Goal: Complete application form: Complete application form

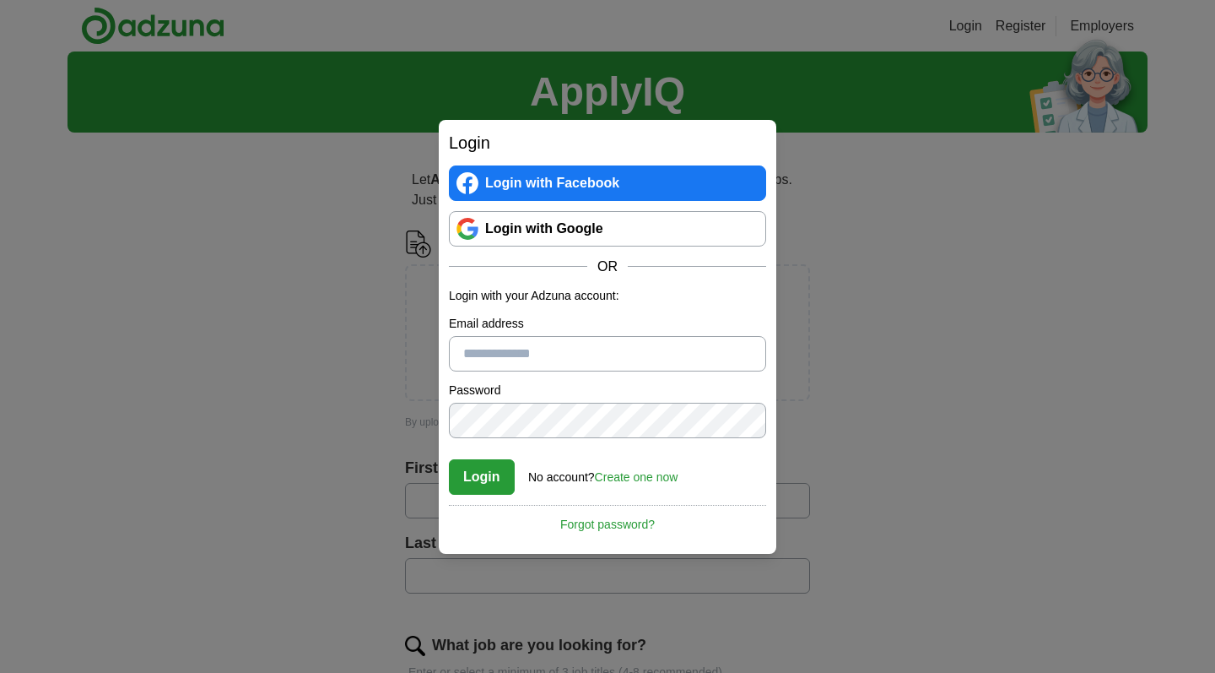
click at [566, 248] on div "Login with Facebook Login with Google OR" at bounding box center [607, 220] width 317 height 111
click at [566, 228] on link "Login with Google" at bounding box center [607, 228] width 317 height 35
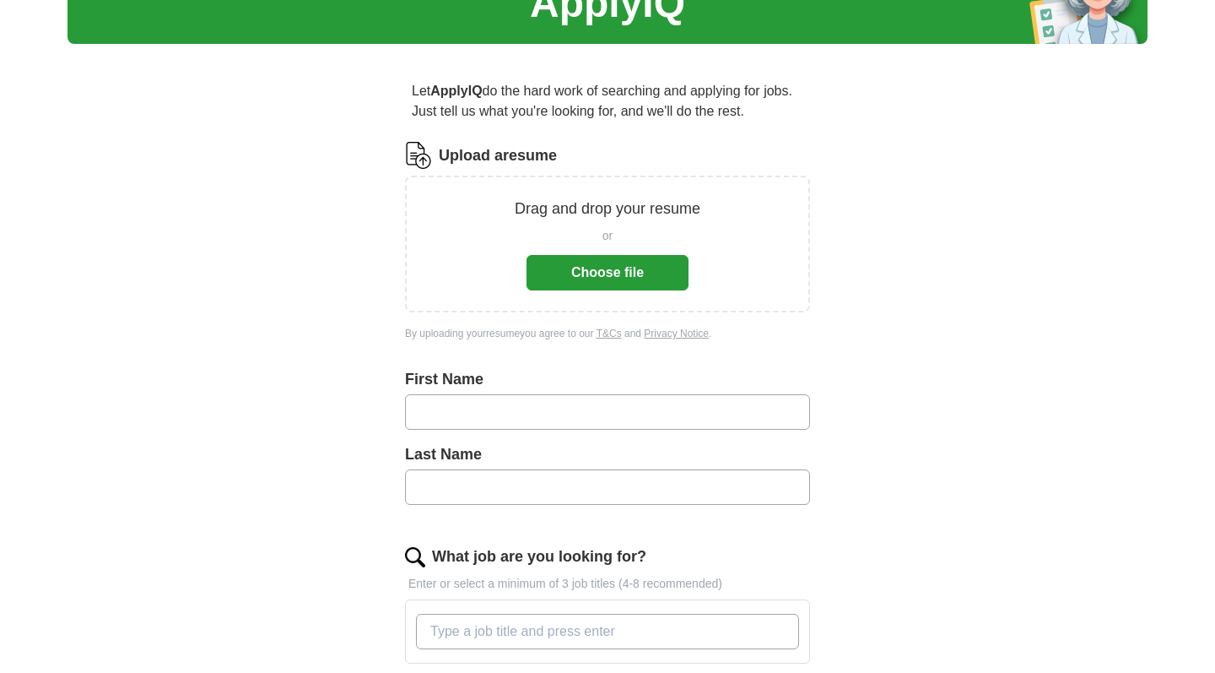
scroll to position [106, 0]
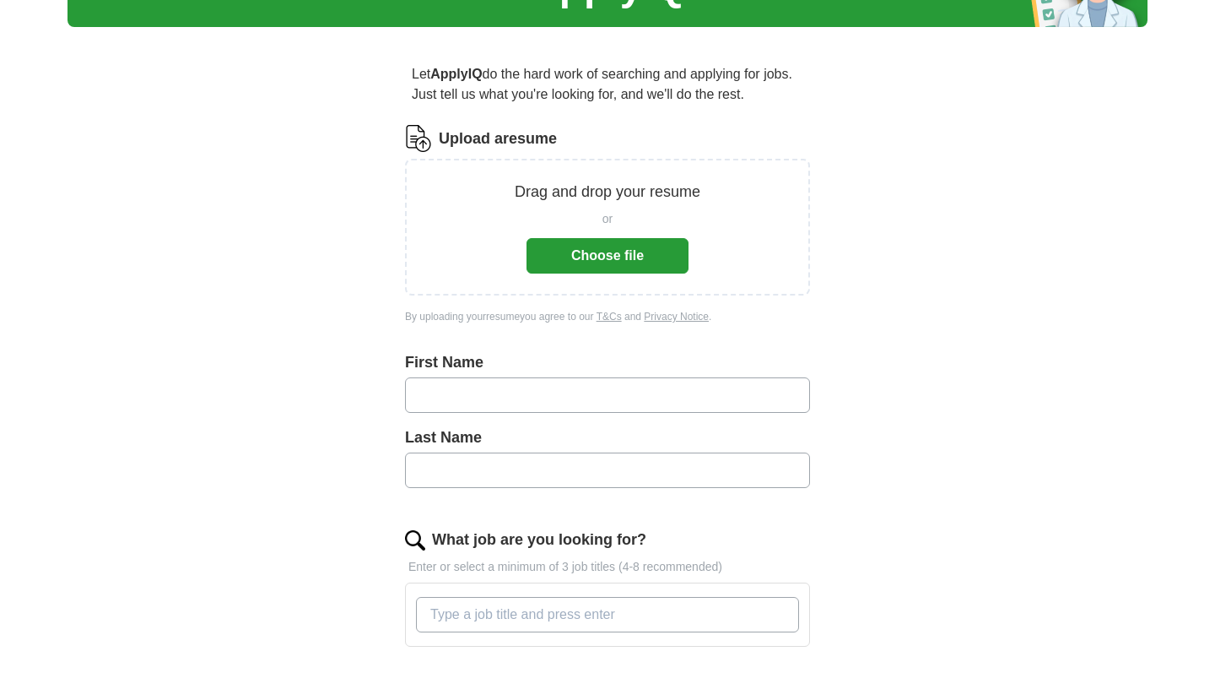
click at [611, 251] on button "Choose file" at bounding box center [608, 255] width 162 height 35
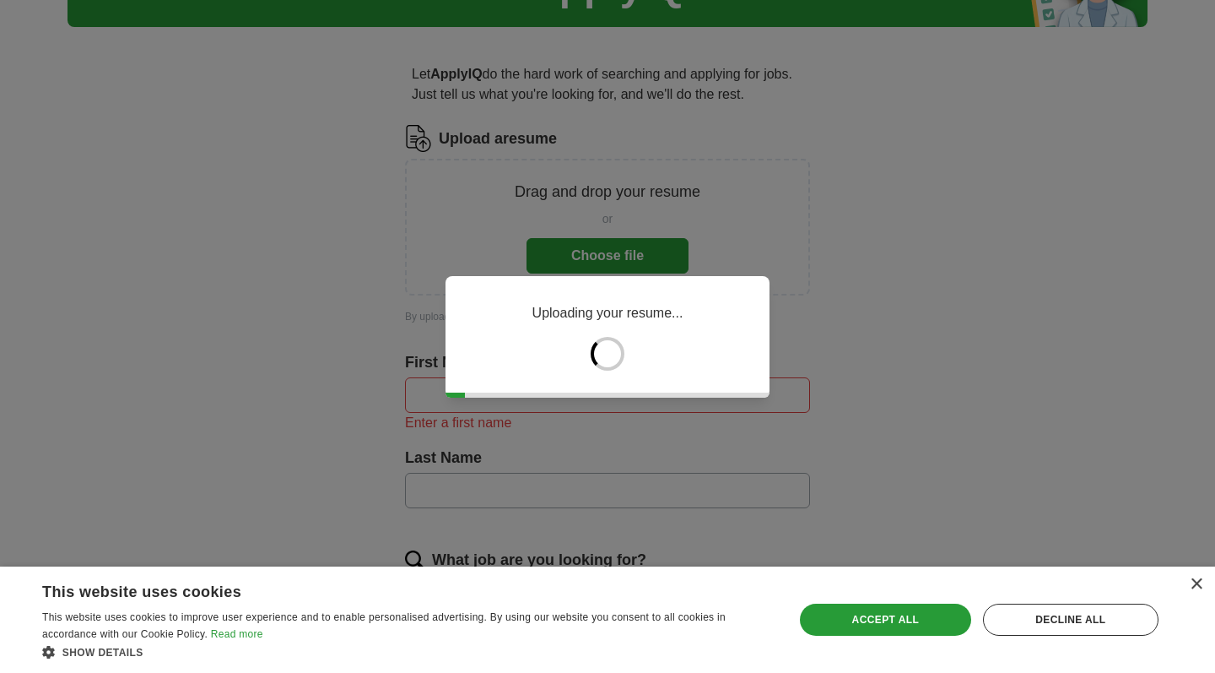
click at [869, 643] on div "Save & Close Accept all Decline all" at bounding box center [979, 619] width 371 height 86
click at [869, 631] on div "Accept all" at bounding box center [885, 619] width 171 height 32
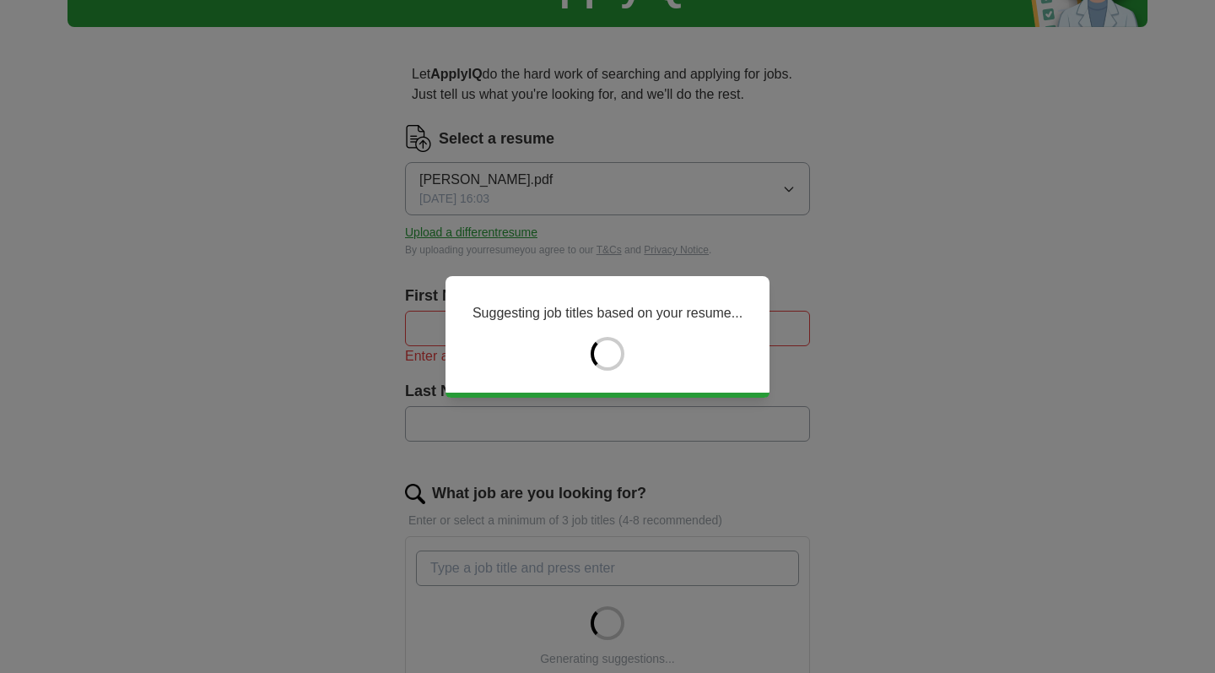
type input "*****"
type input "******"
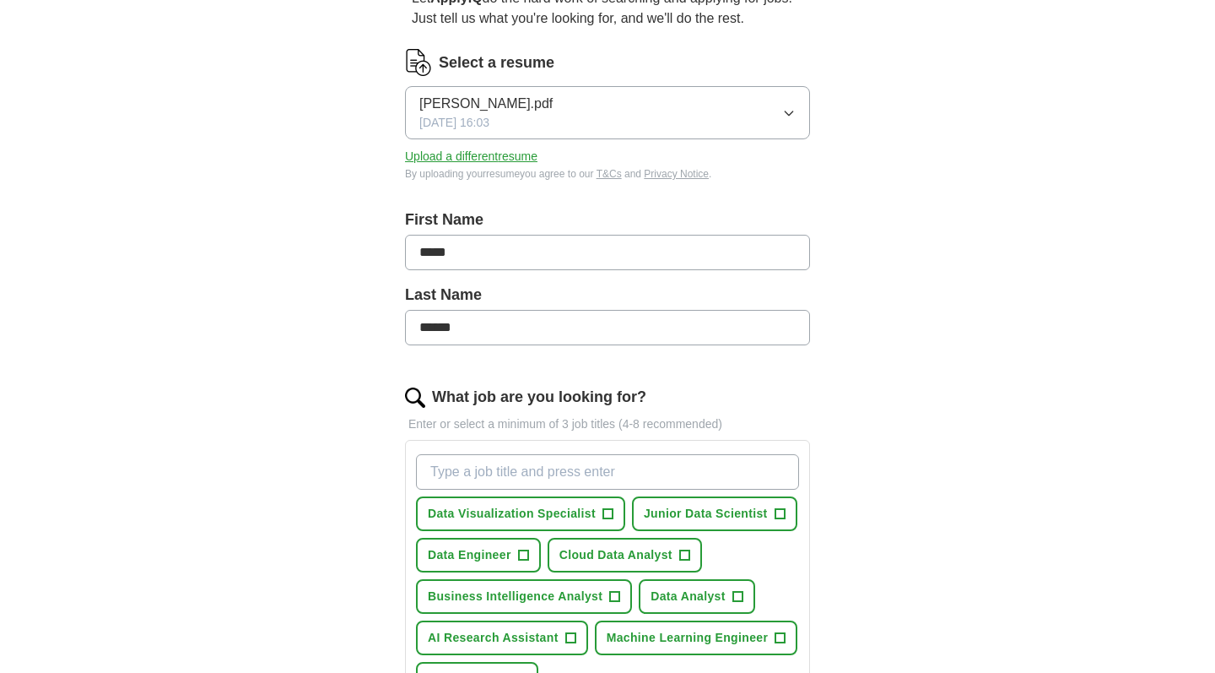
click at [661, 236] on input "*****" at bounding box center [607, 252] width 405 height 35
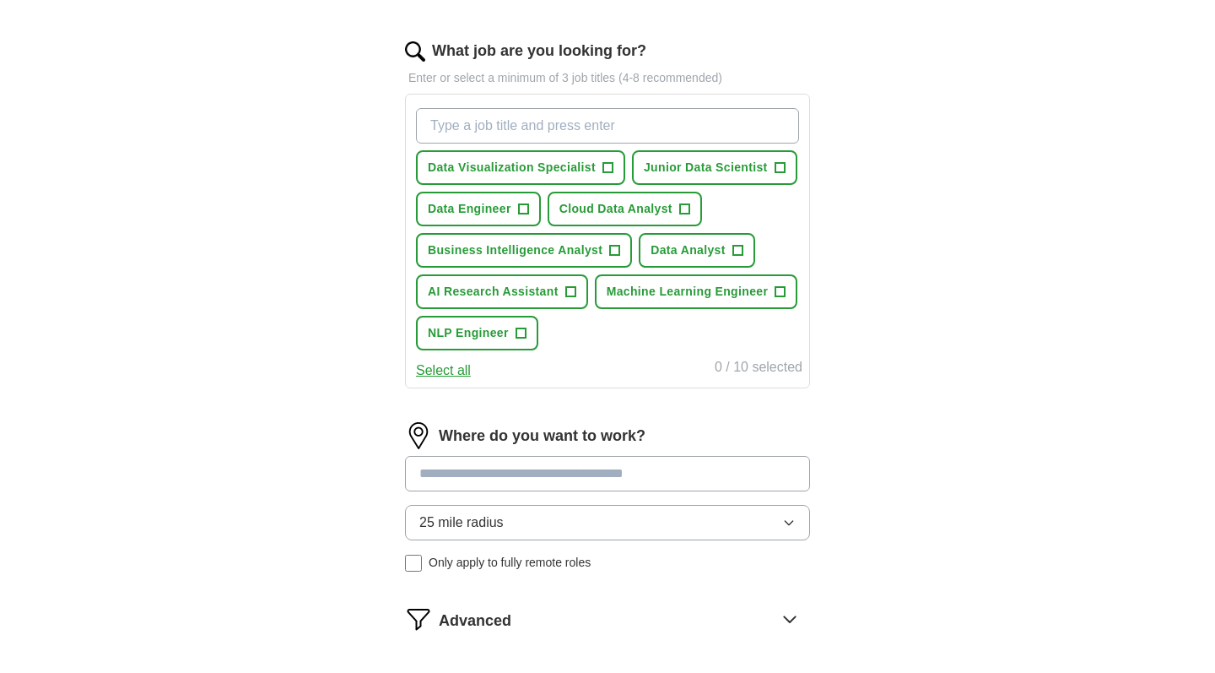
scroll to position [479, 0]
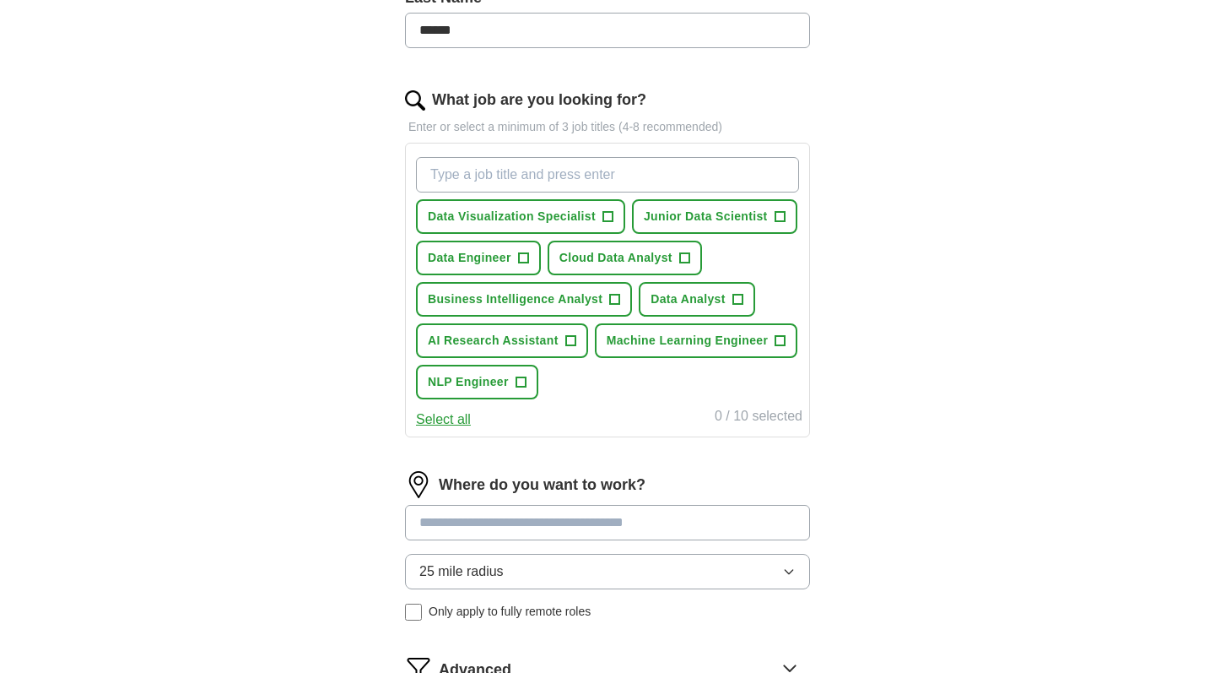
click at [652, 282] on button "Data Analyst +" at bounding box center [697, 299] width 116 height 35
click at [482, 246] on button "Data Engineer +" at bounding box center [478, 258] width 125 height 35
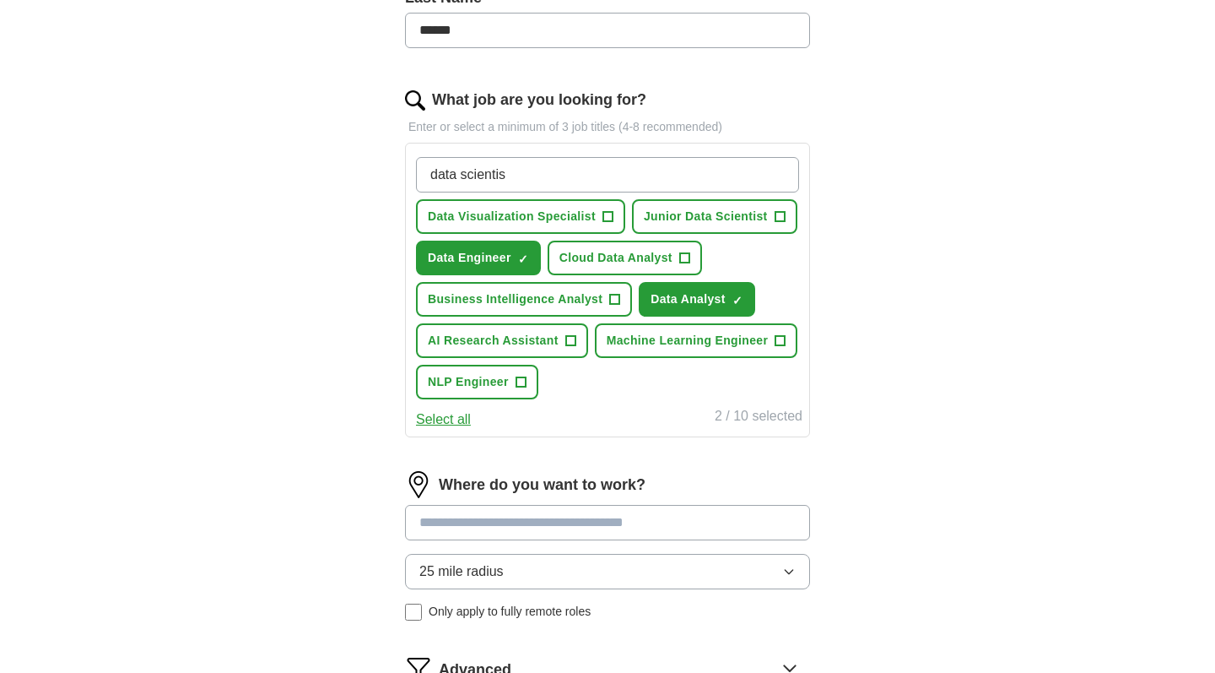
type input "data scientist"
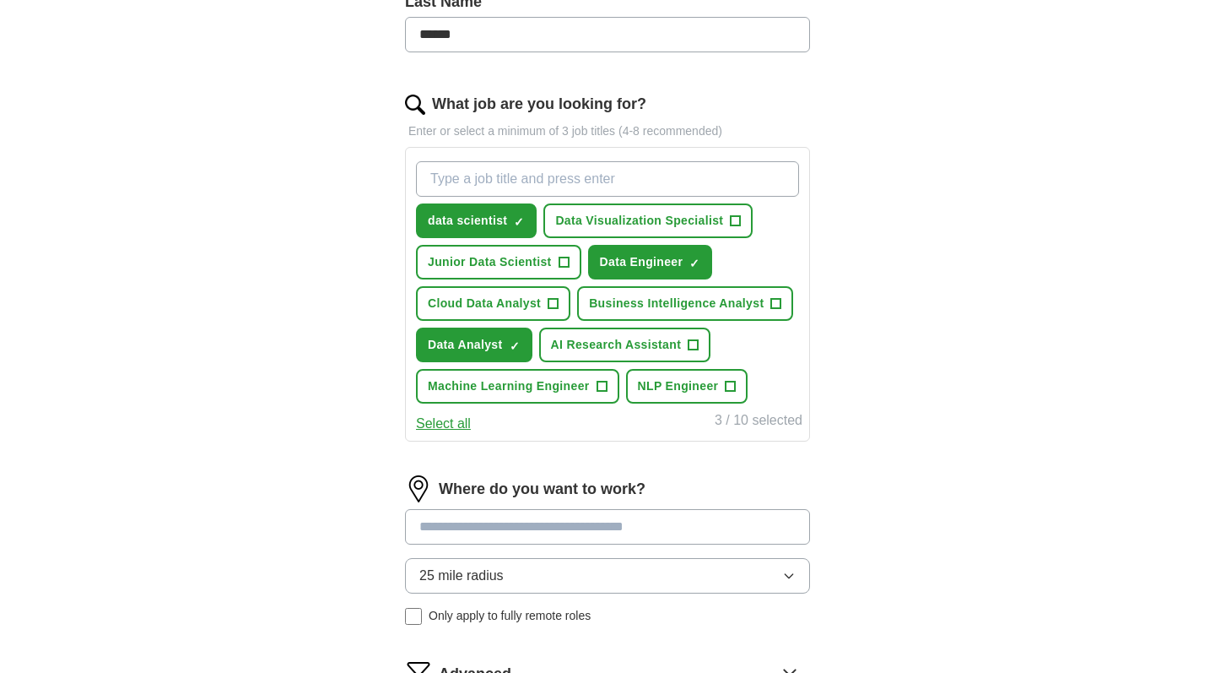
scroll to position [475, 0]
click at [550, 296] on span "+" at bounding box center [554, 303] width 10 height 14
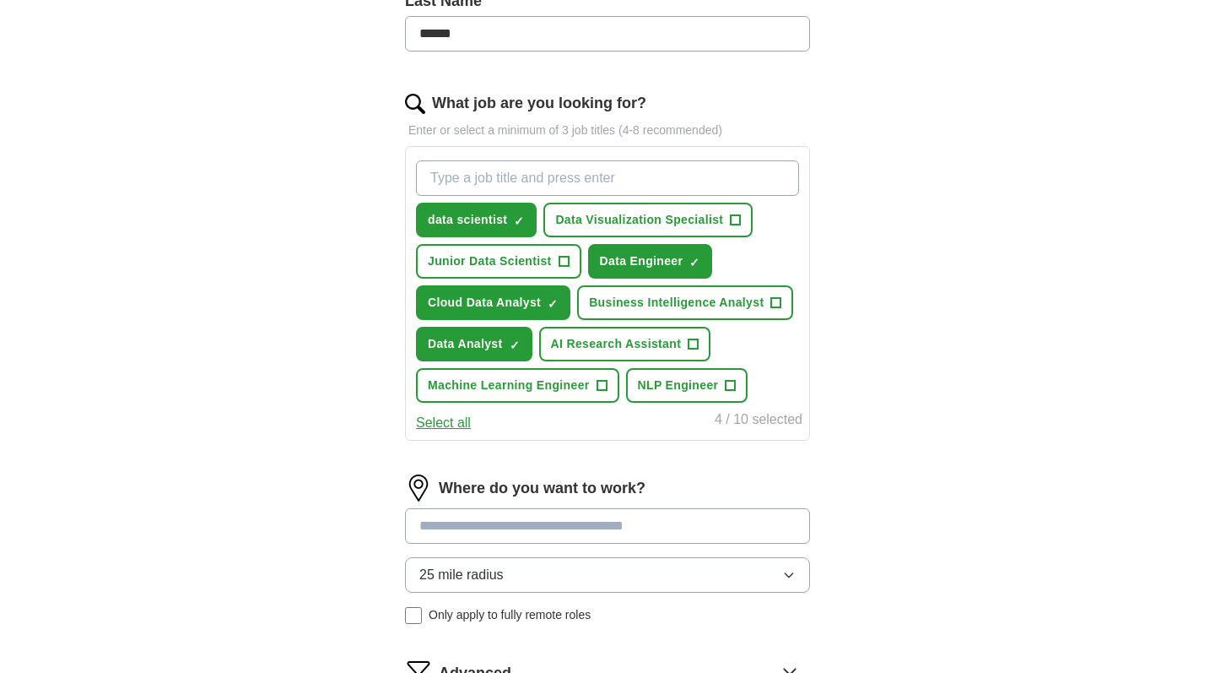
click at [649, 209] on button "Data Visualization Specialist +" at bounding box center [648, 220] width 209 height 35
click at [657, 374] on button "NLP Engineer +" at bounding box center [687, 385] width 122 height 35
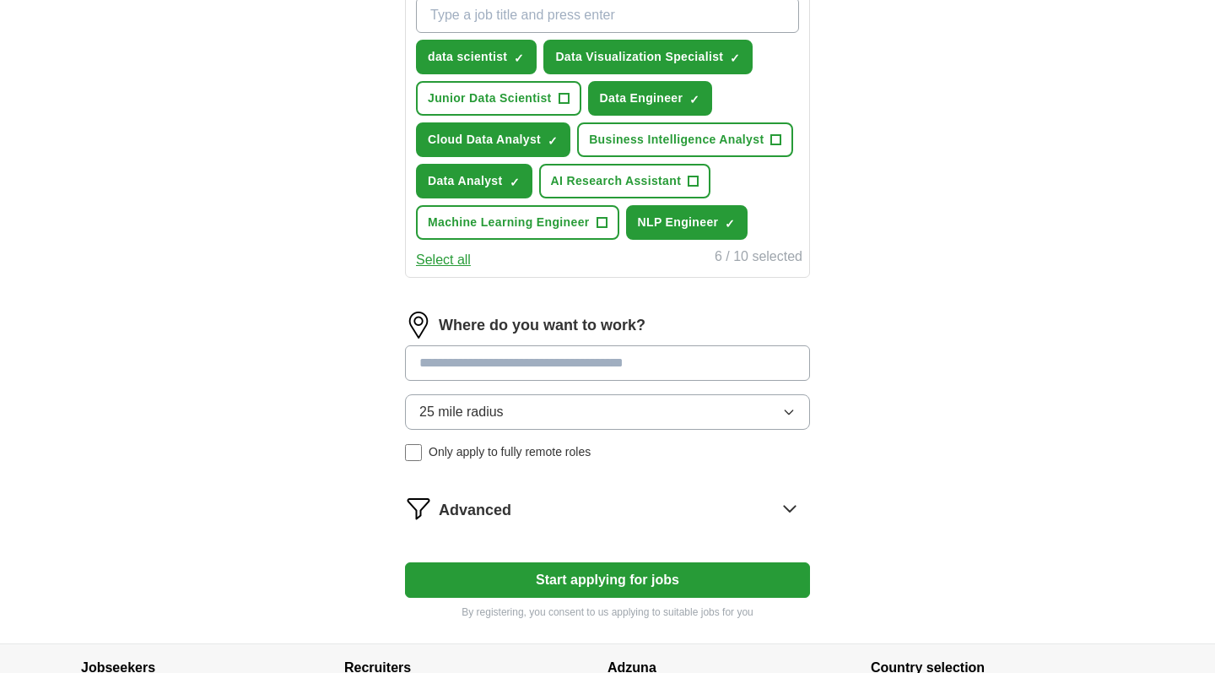
scroll to position [694, 0]
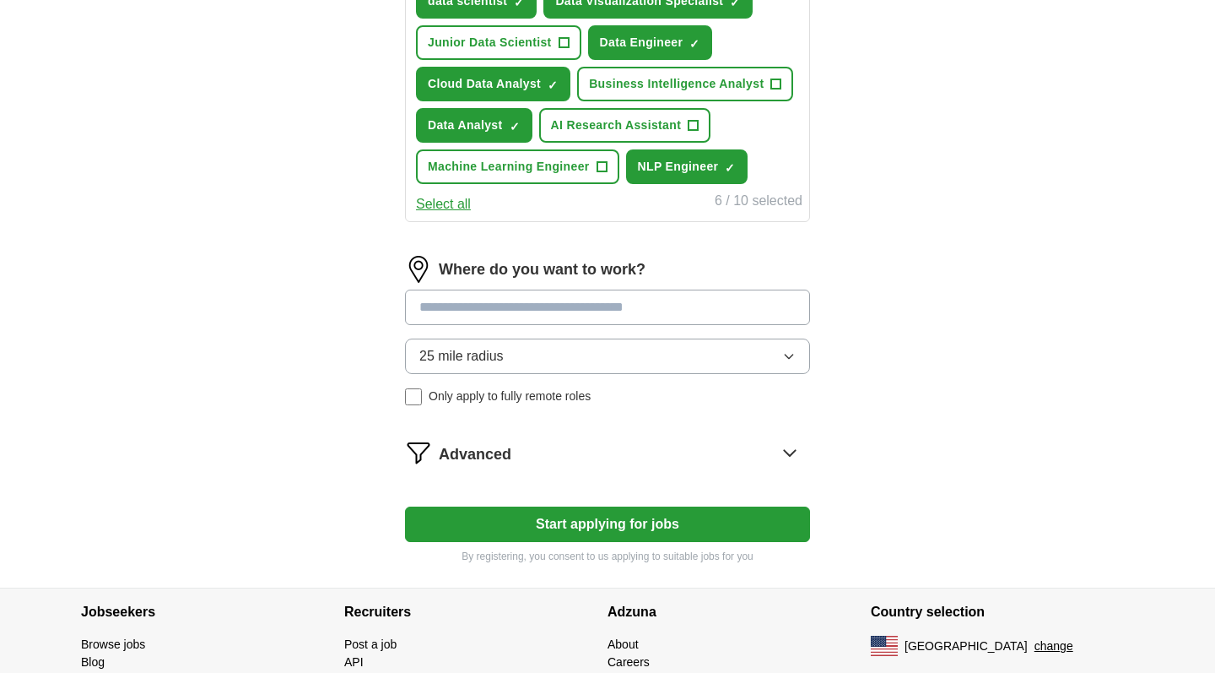
click at [587, 310] on input at bounding box center [607, 307] width 405 height 35
type input "****"
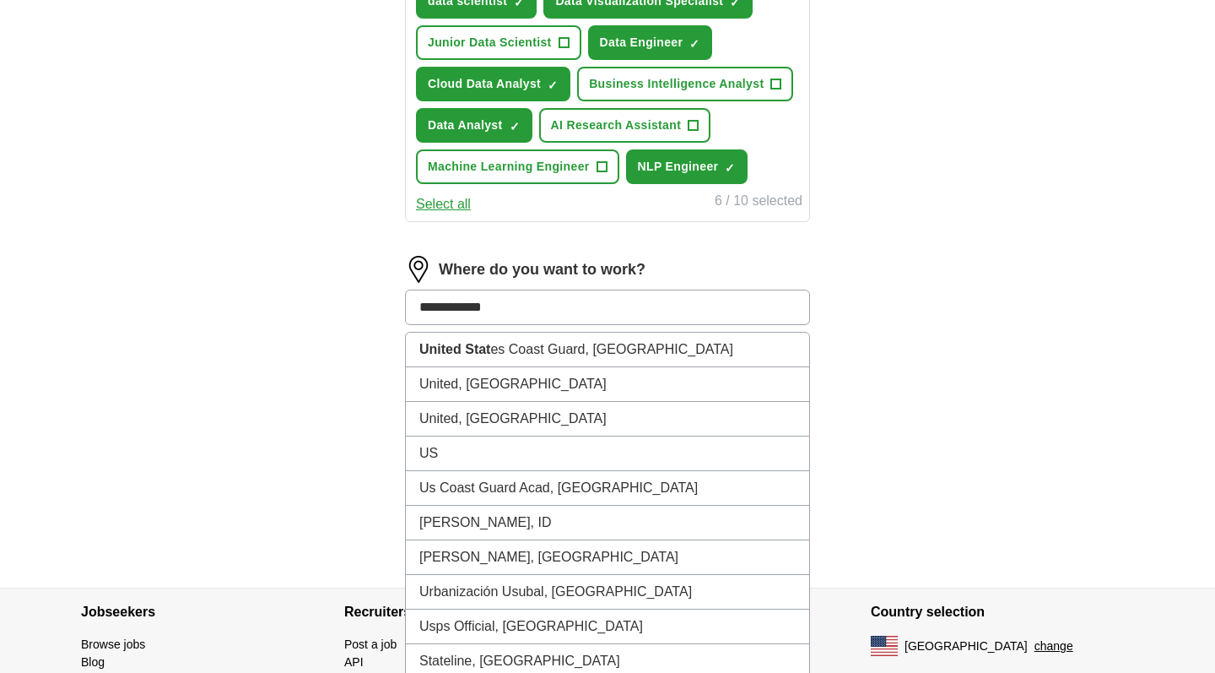
type input "**********"
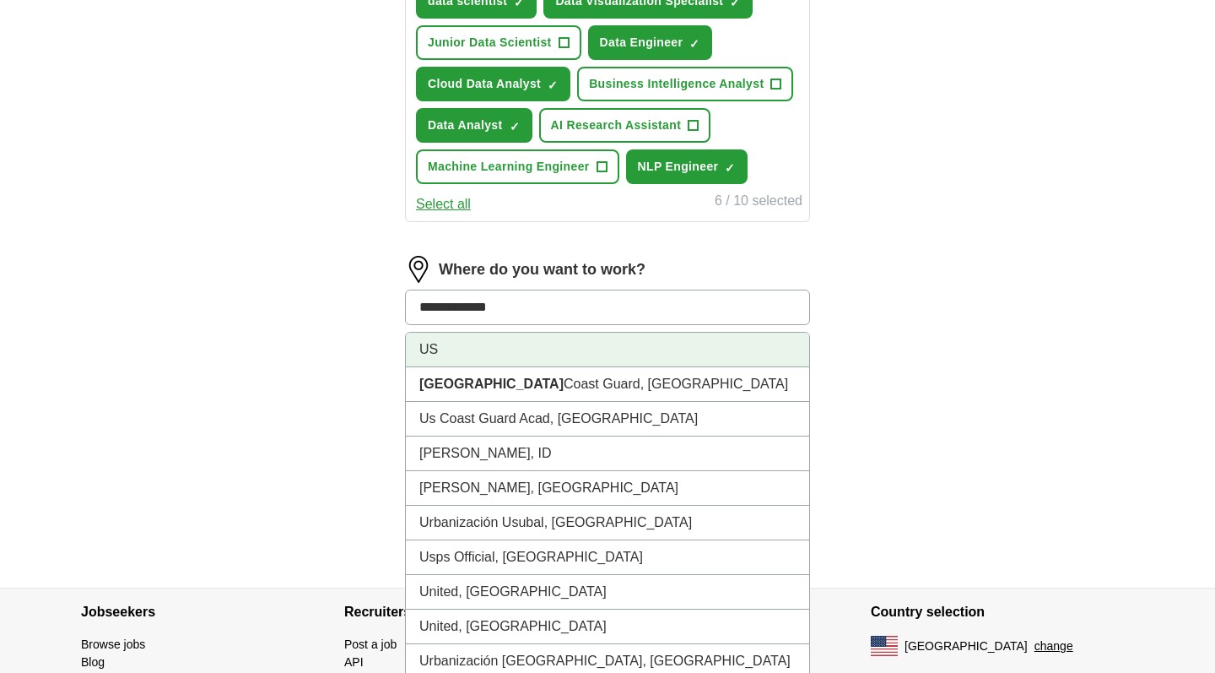
click at [558, 360] on li "US" at bounding box center [607, 350] width 403 height 35
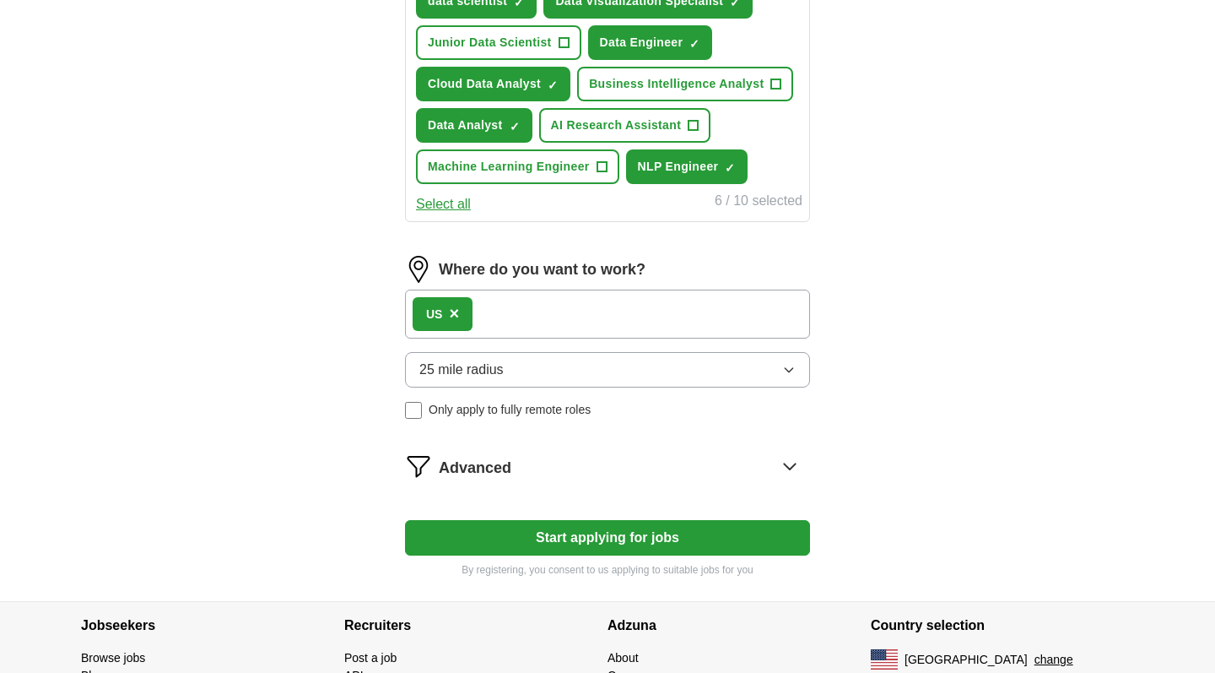
click at [459, 365] on span "25 mile radius" at bounding box center [461, 370] width 84 height 20
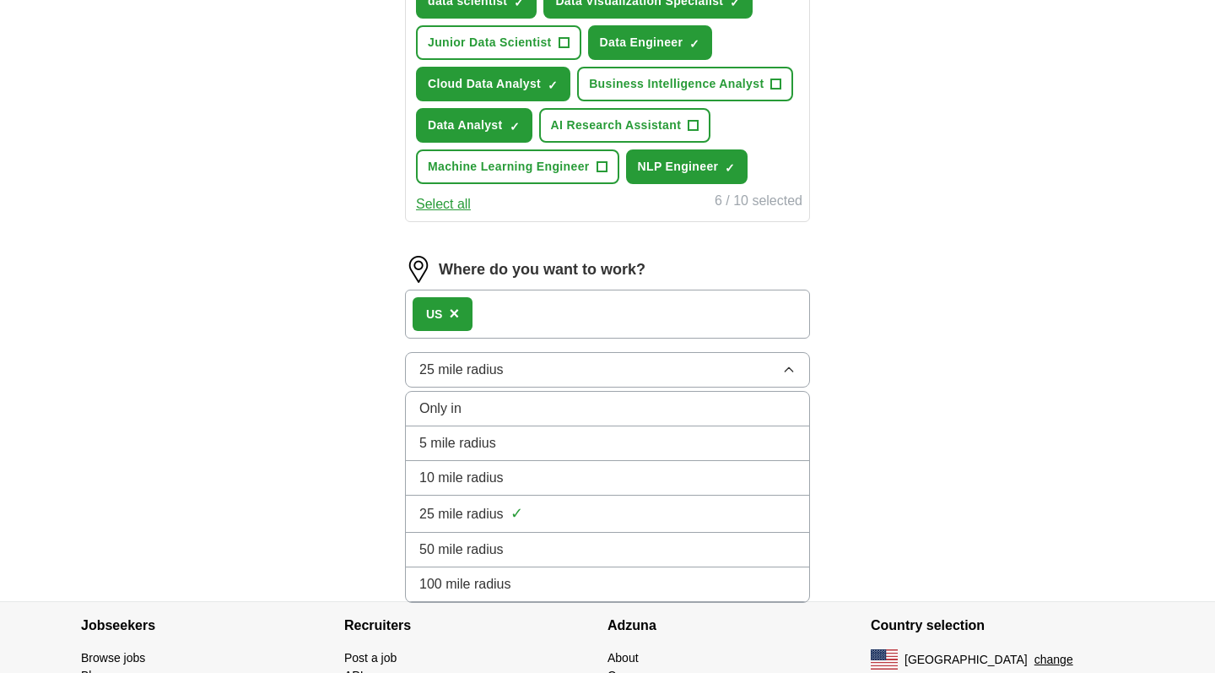
click at [468, 406] on div "Only in" at bounding box center [607, 408] width 376 height 20
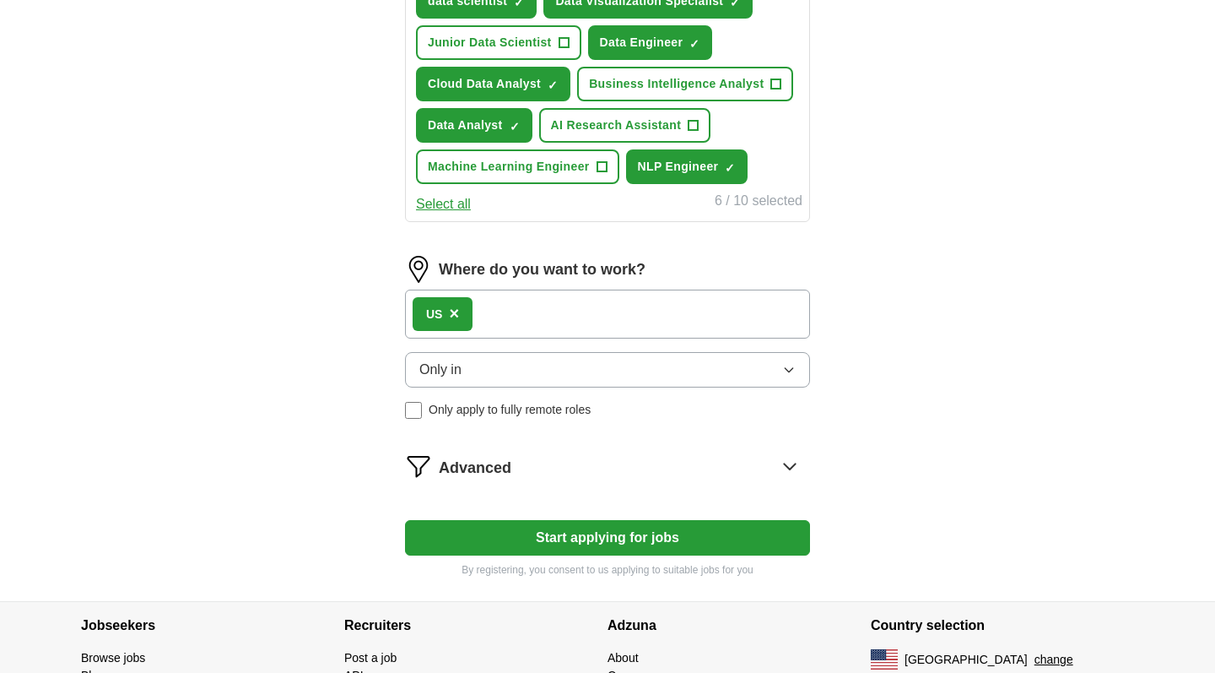
click at [472, 369] on button "Only in" at bounding box center [607, 369] width 405 height 35
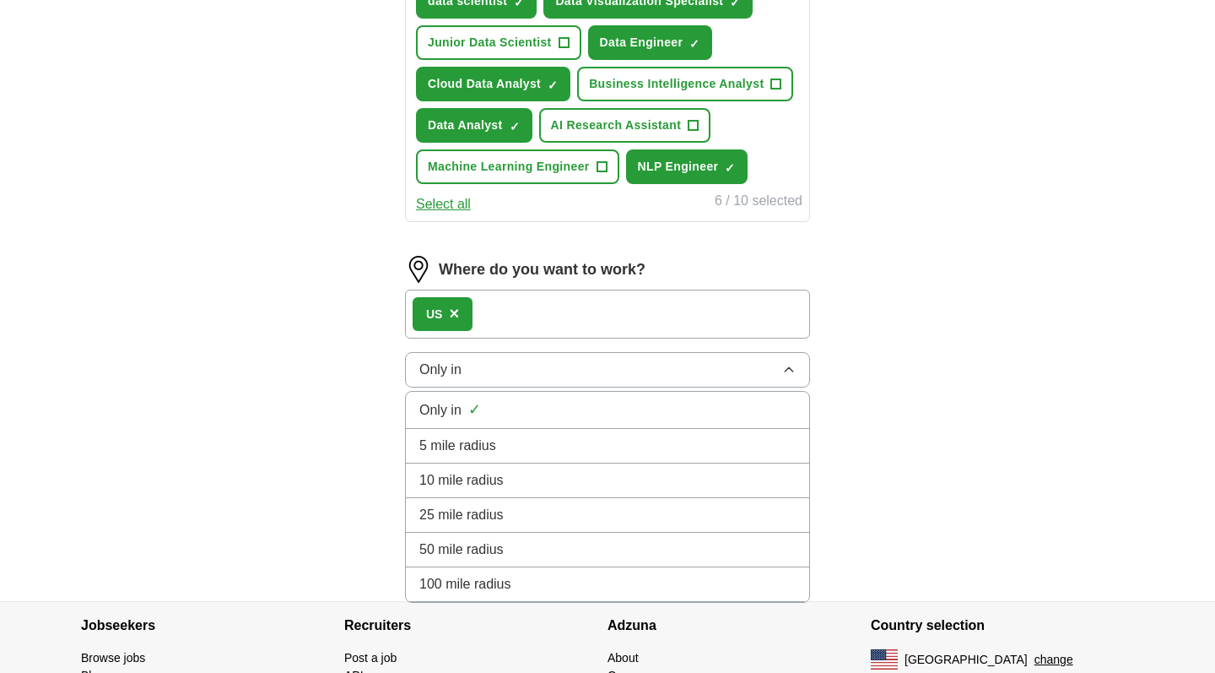
click at [467, 574] on span "100 mile radius" at bounding box center [465, 584] width 92 height 20
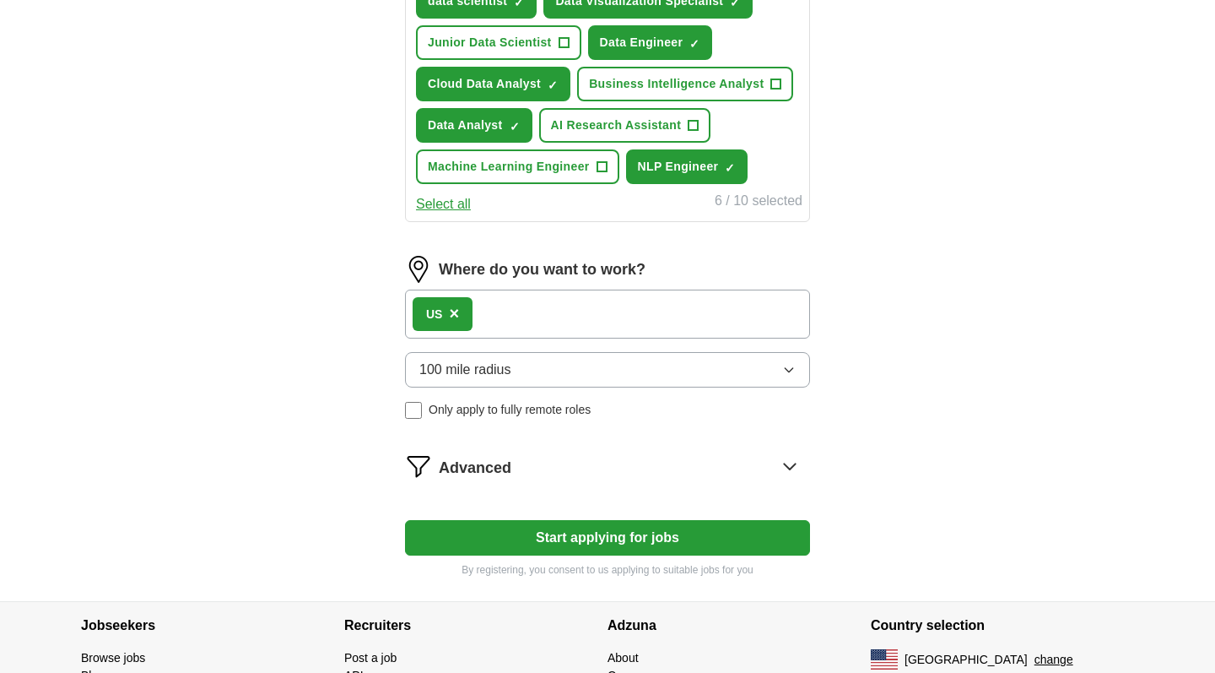
click at [436, 404] on span "Only apply to fully remote roles" at bounding box center [510, 410] width 162 height 18
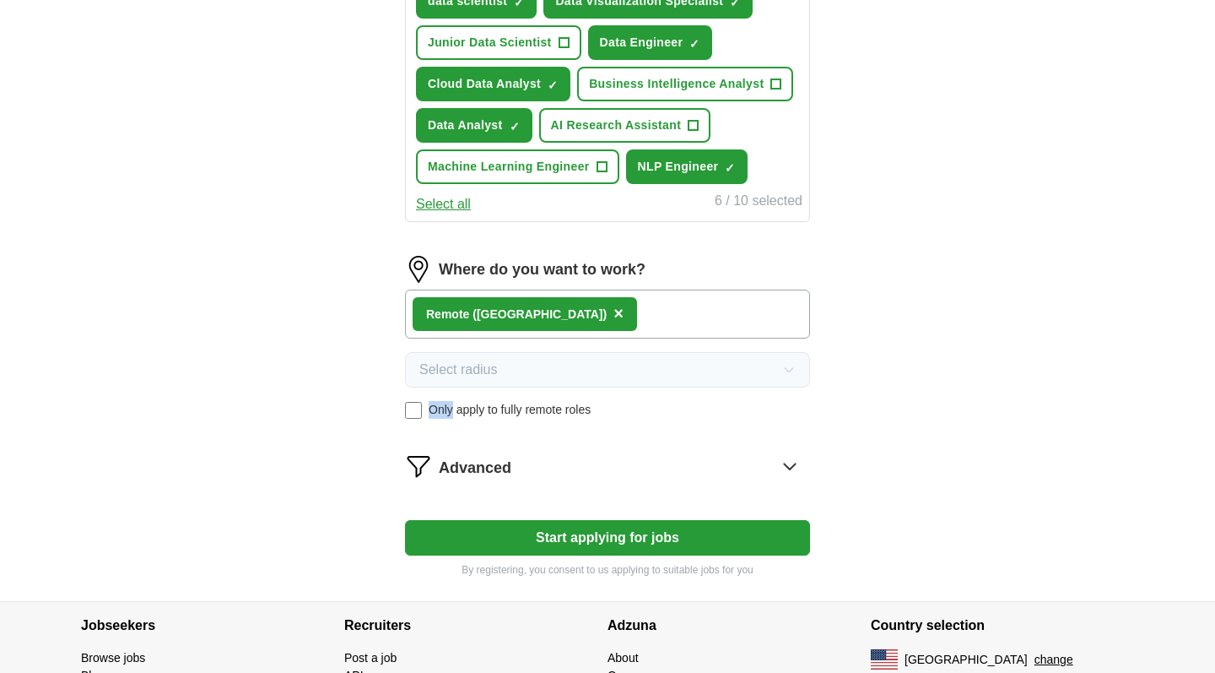
click at [436, 404] on span "Only apply to fully remote roles" at bounding box center [510, 410] width 162 height 18
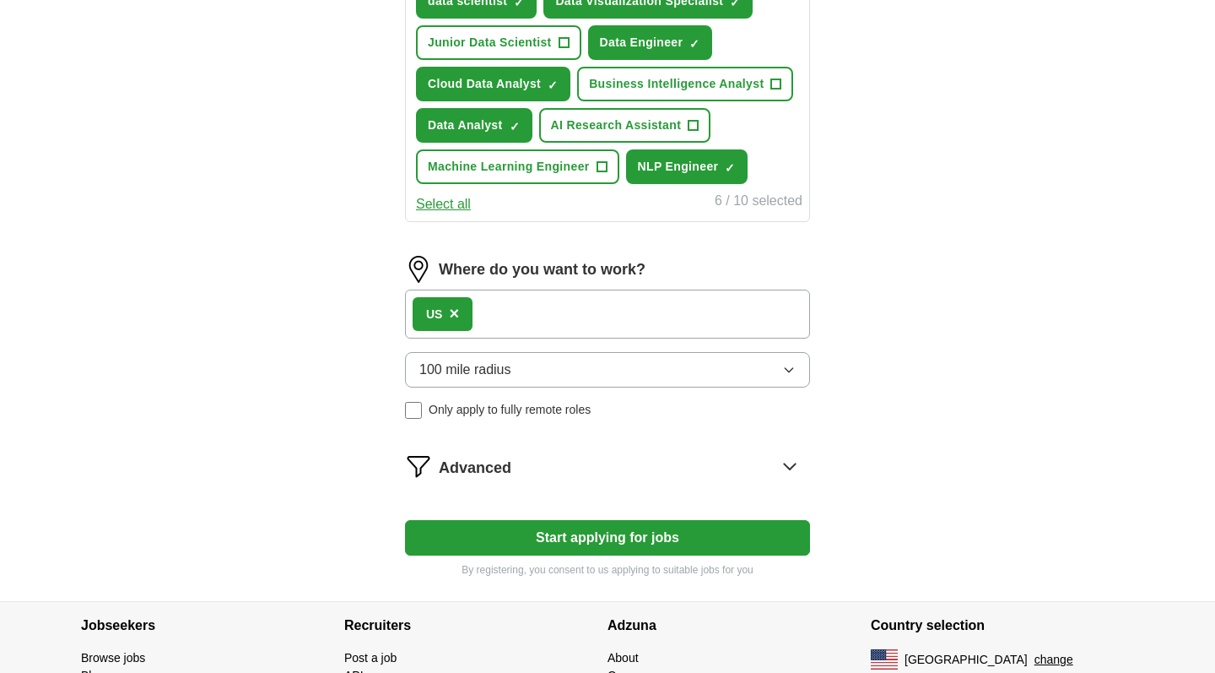
click at [654, 486] on form "Select a resume Ahmad_Jabbar_DA.pdf 09/26/2025, 16:03 Upload a different resume…" at bounding box center [607, 57] width 405 height 1041
click at [654, 459] on div "Advanced" at bounding box center [624, 465] width 371 height 27
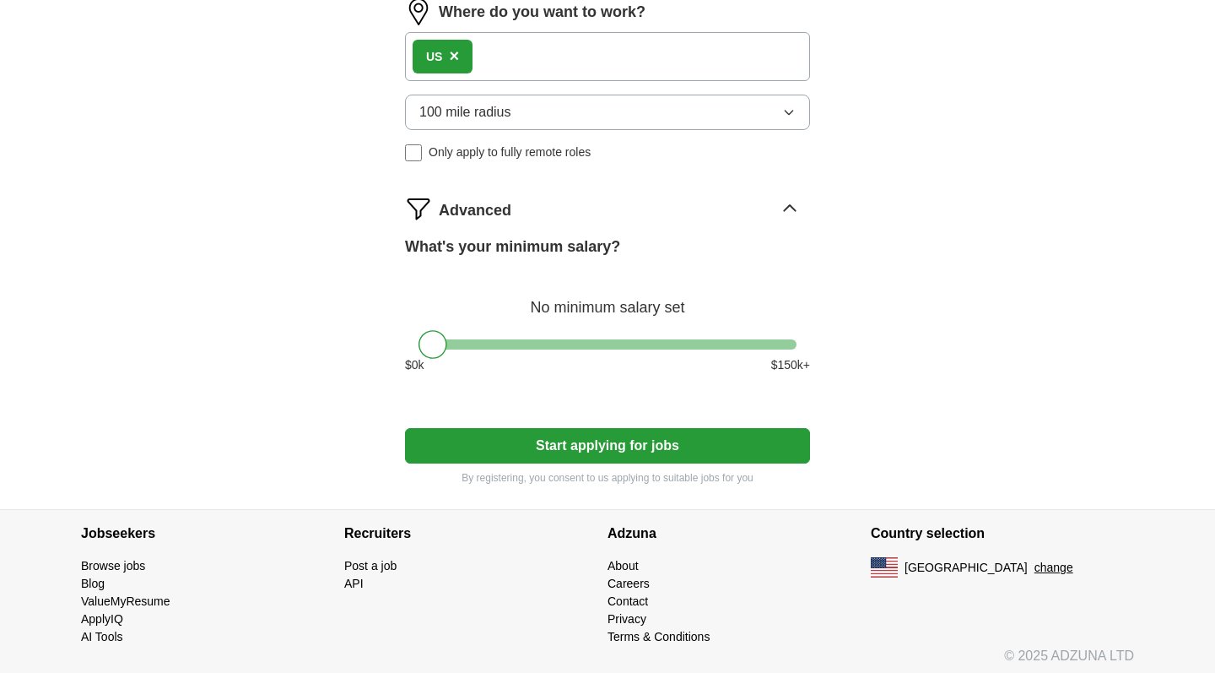
scroll to position [958, 0]
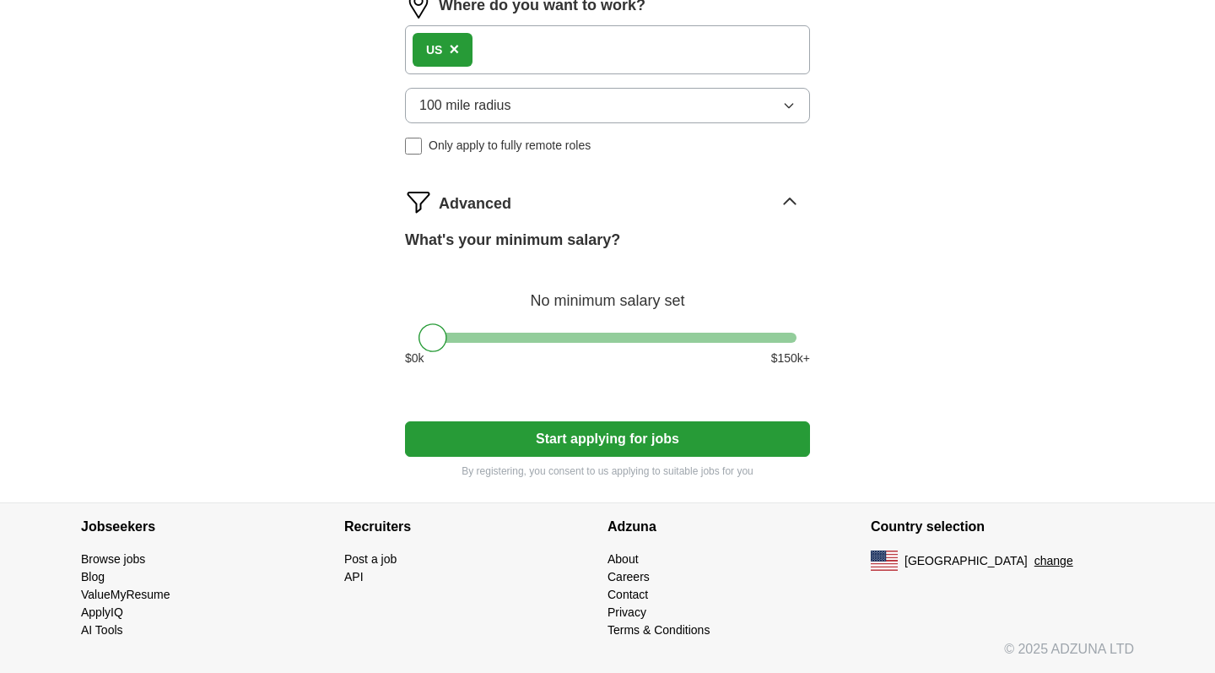
click at [434, 340] on div at bounding box center [433, 337] width 29 height 29
click at [524, 443] on button "Start applying for jobs" at bounding box center [607, 438] width 405 height 35
select select "**"
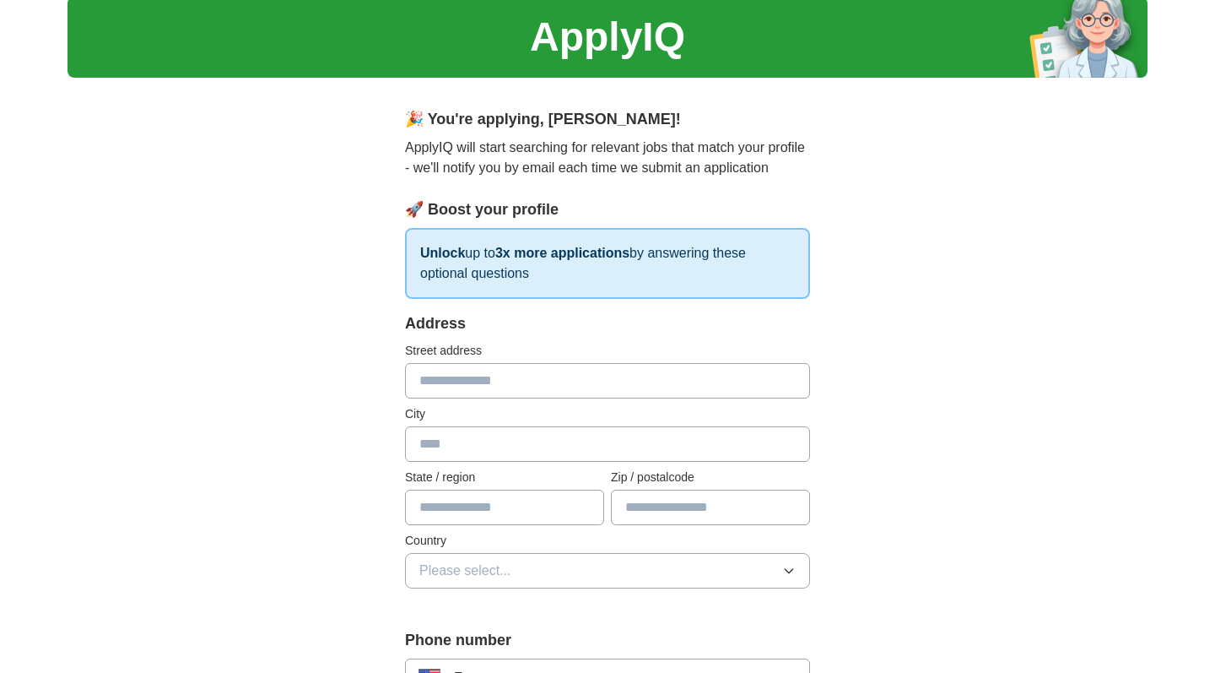
scroll to position [55, 0]
type input "**********"
type input "*"
type input "**********"
type input "*"
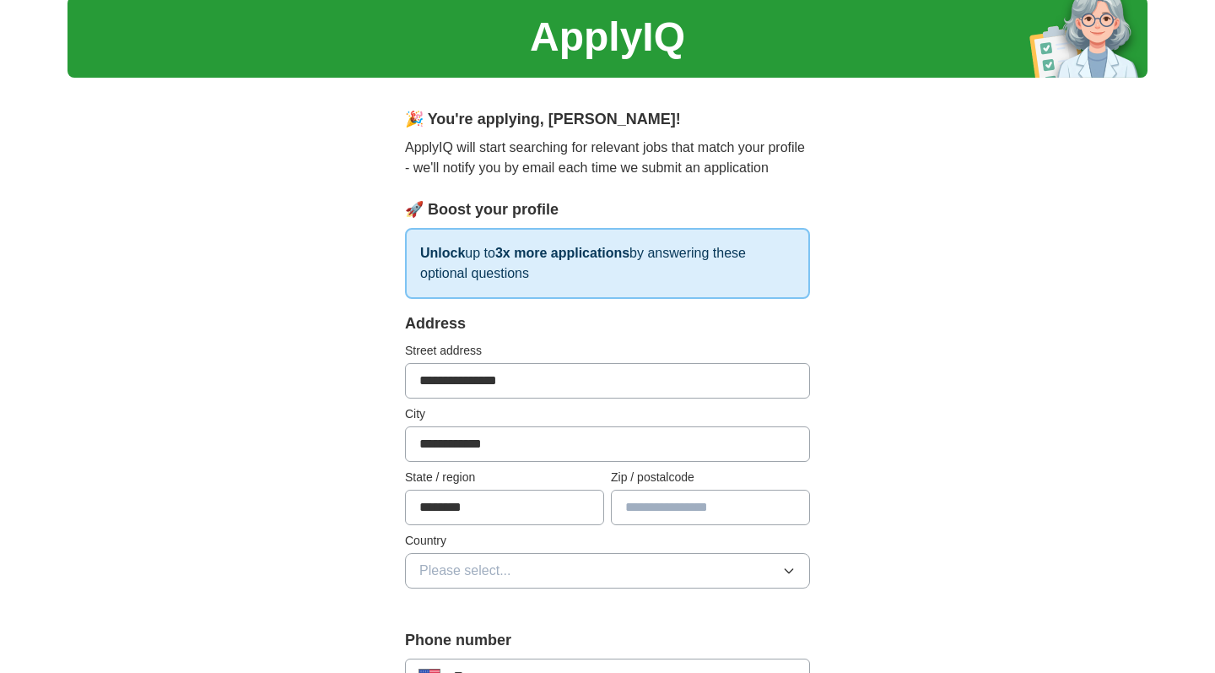
type input "********"
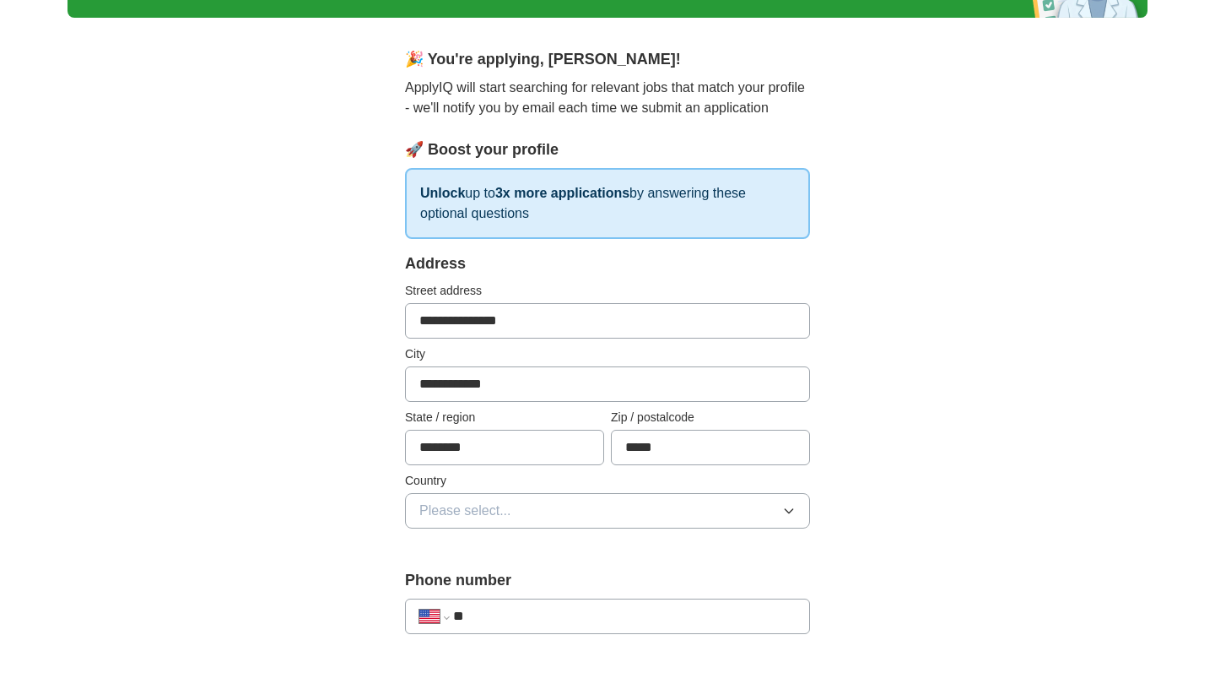
scroll to position [160, 0]
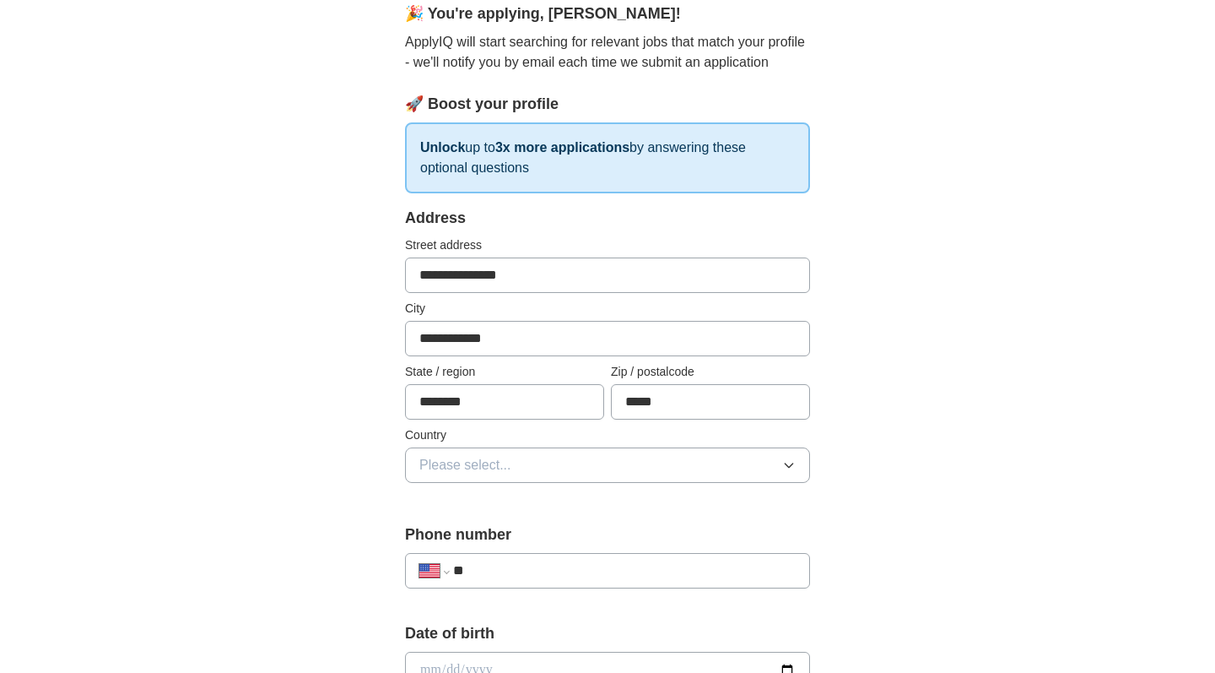
type input "*****"
click at [481, 480] on button "Please select..." at bounding box center [607, 464] width 405 height 35
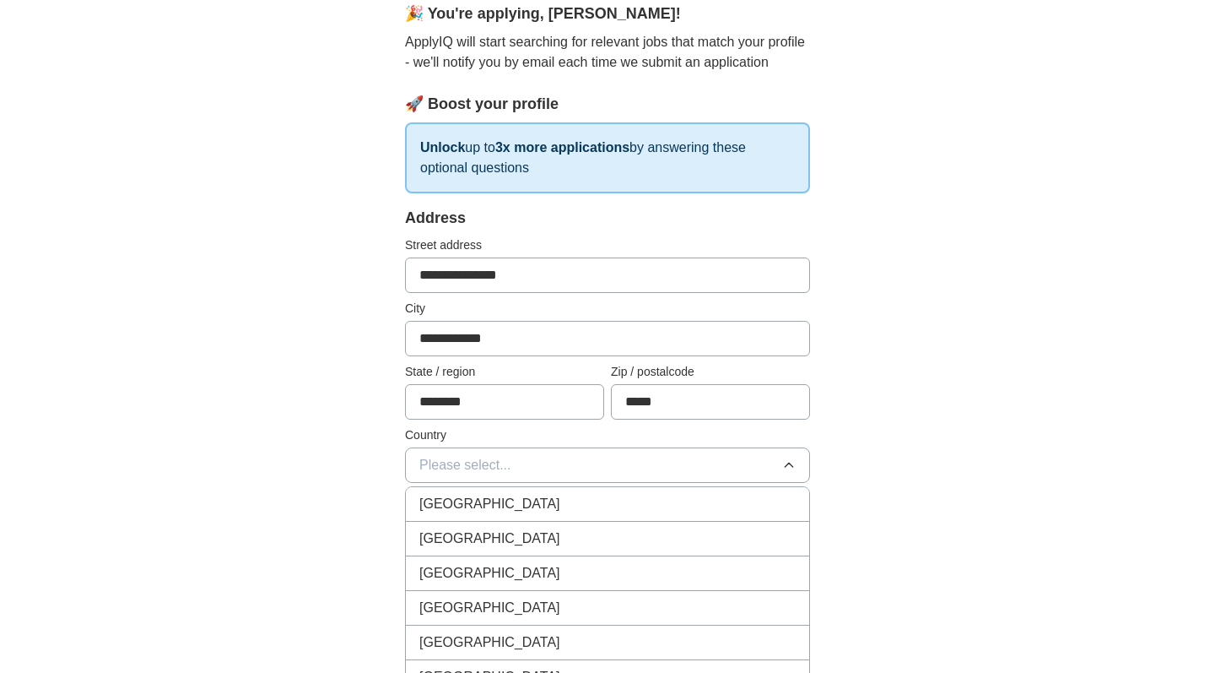
click at [473, 524] on li "United States" at bounding box center [607, 539] width 403 height 35
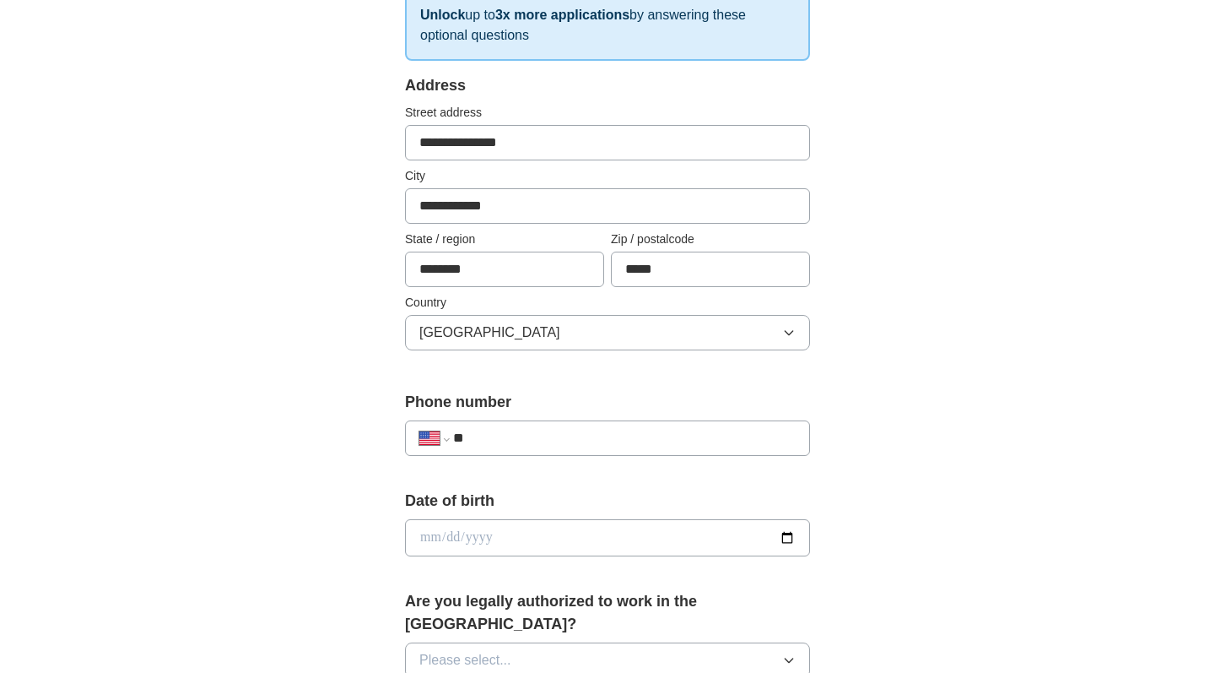
scroll to position [353, 0]
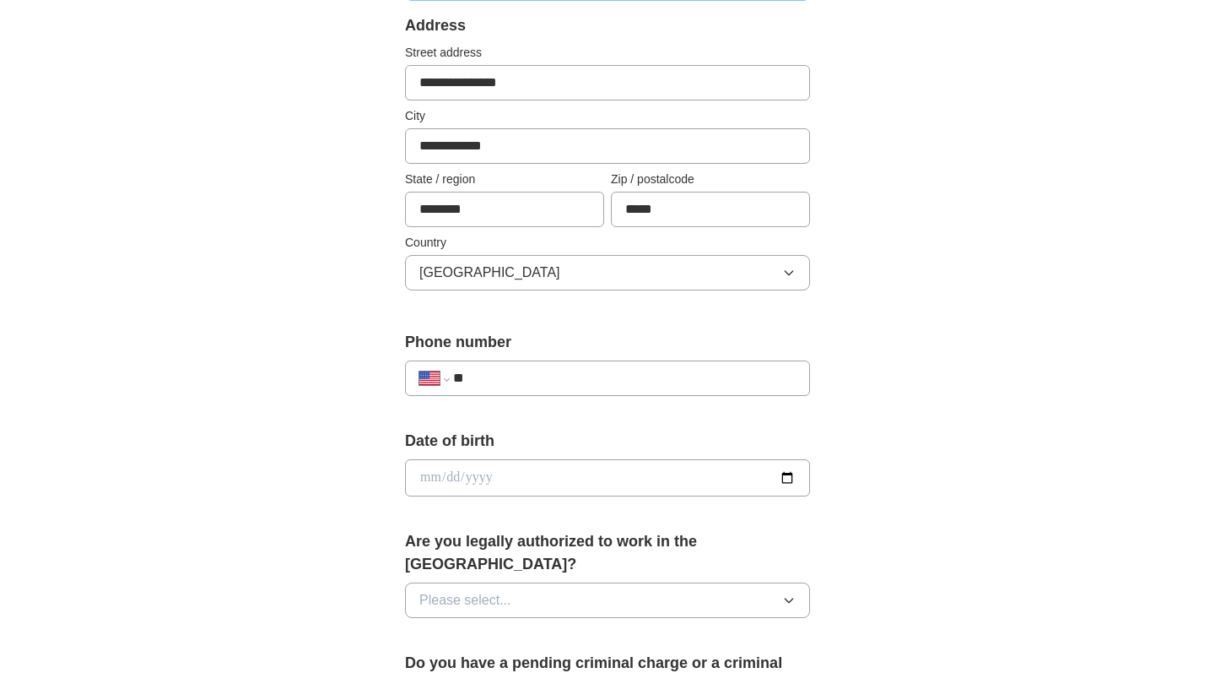
click at [488, 352] on label "Phone number" at bounding box center [607, 342] width 405 height 23
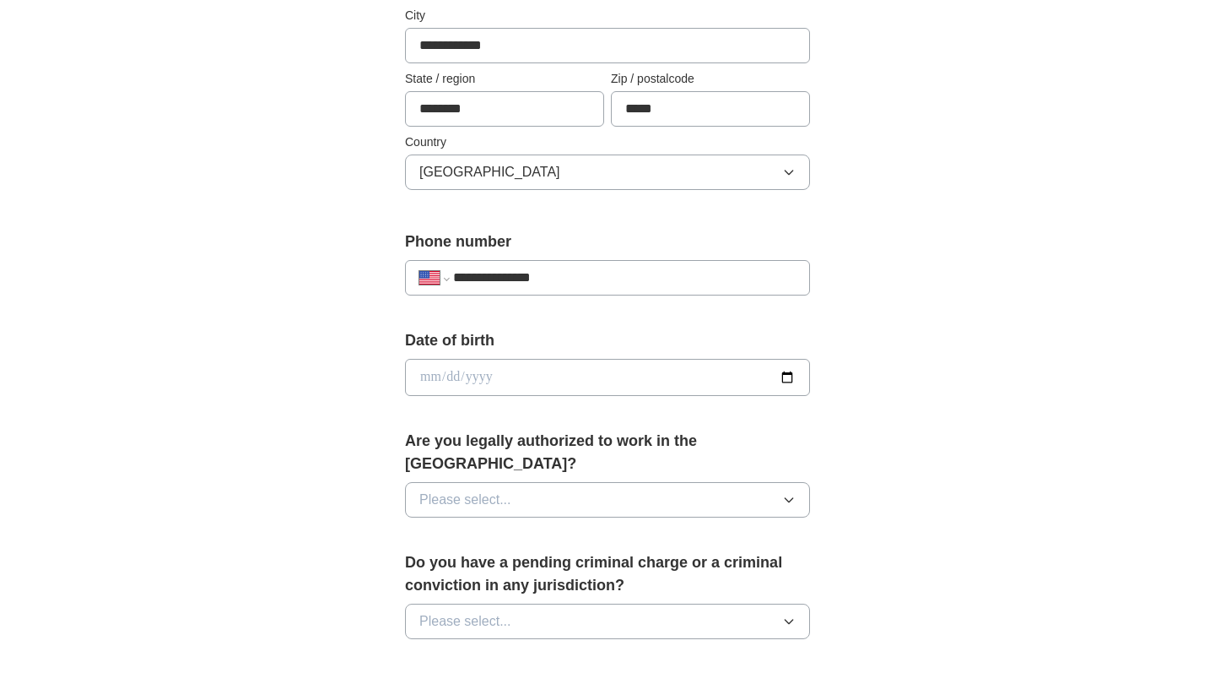
scroll to position [456, 0]
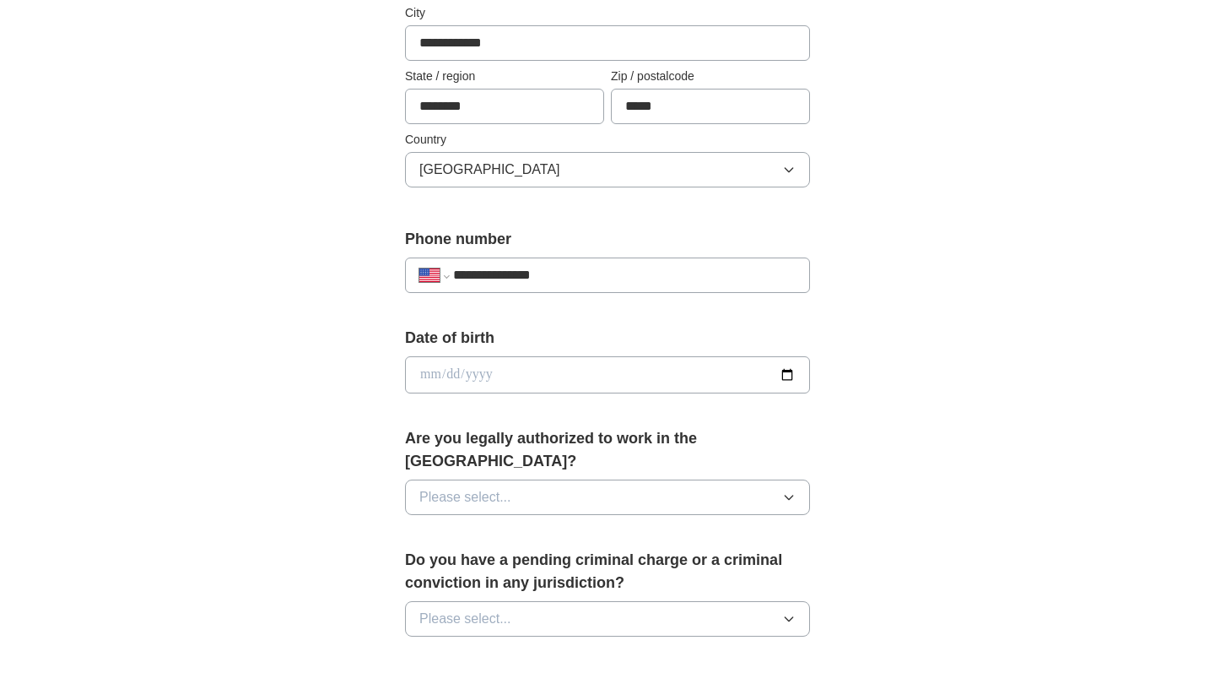
type input "**********"
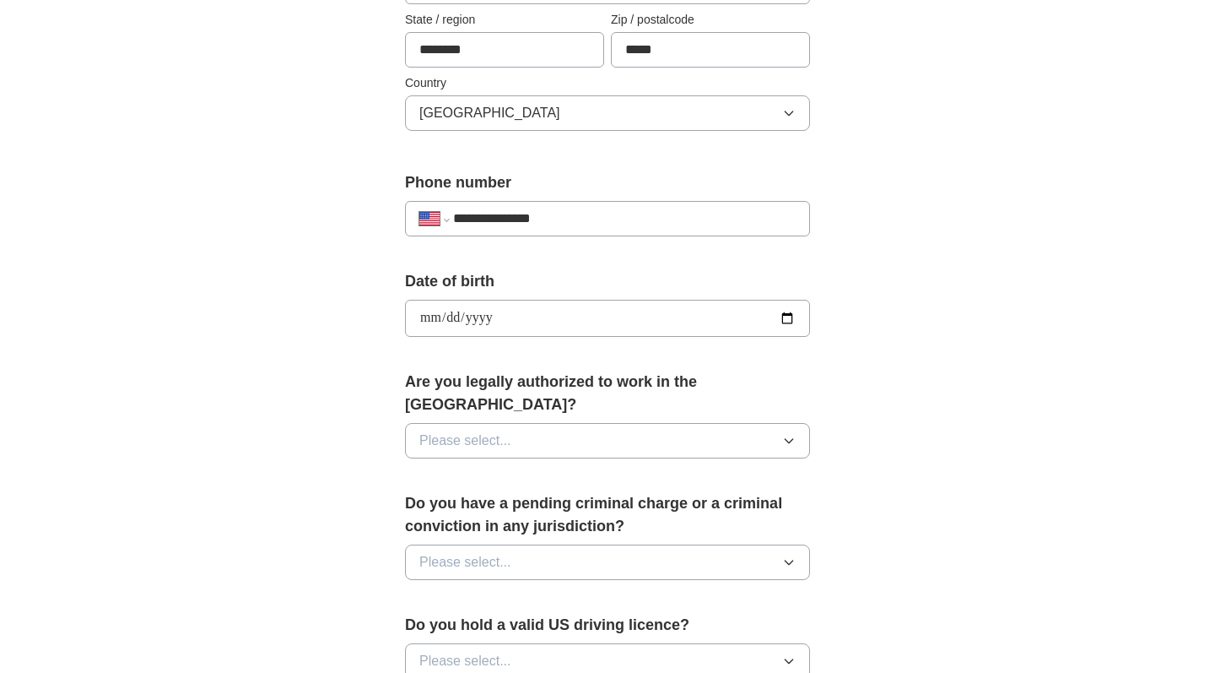
scroll to position [531, 0]
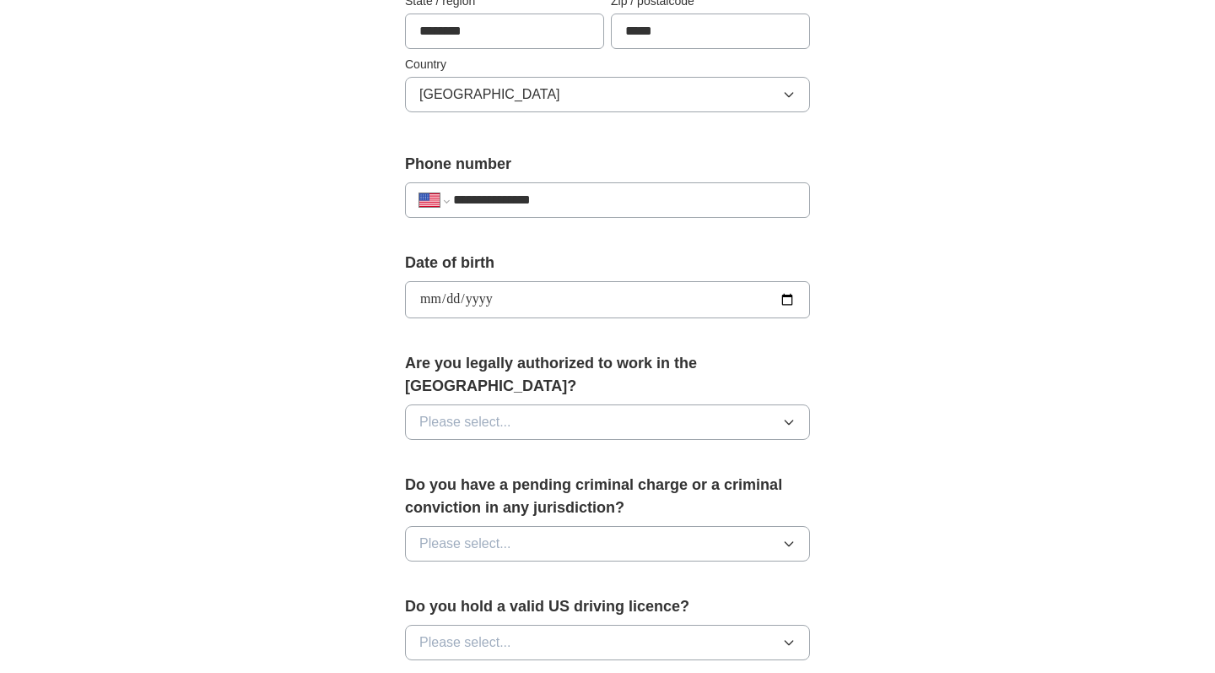
type input "**********"
click at [726, 404] on button "Please select..." at bounding box center [607, 421] width 405 height 35
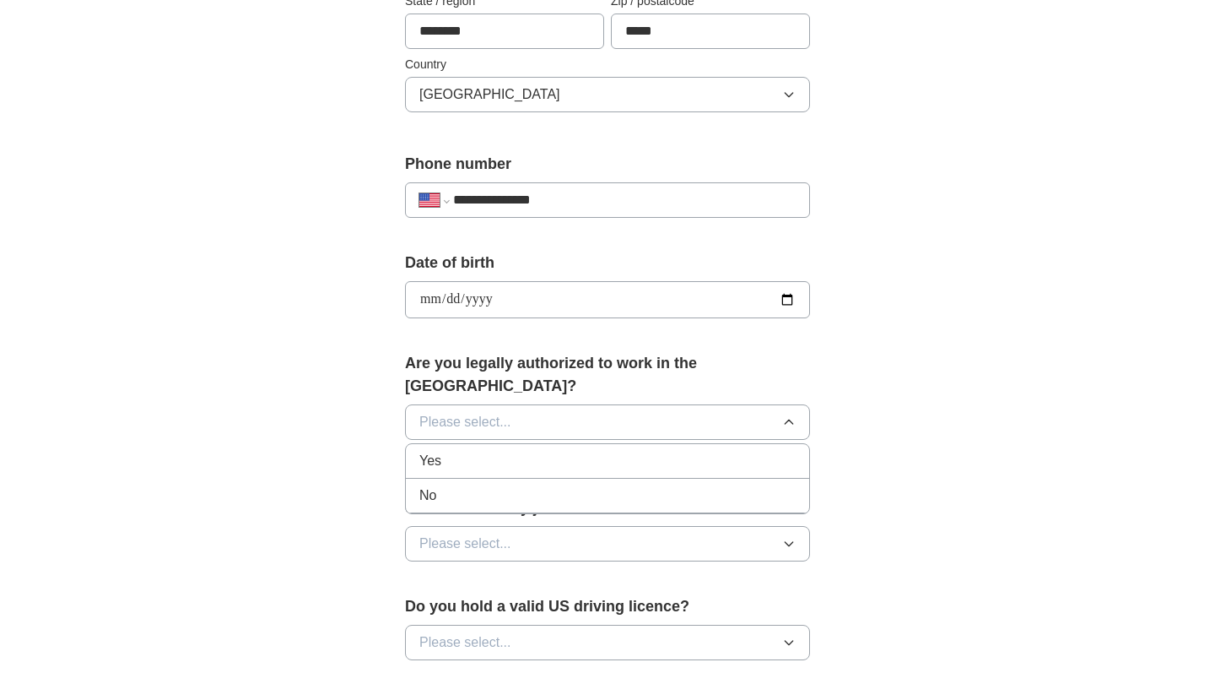
click at [649, 419] on div "Are you legally authorized to work in the US? Please select... Yes No" at bounding box center [607, 402] width 405 height 101
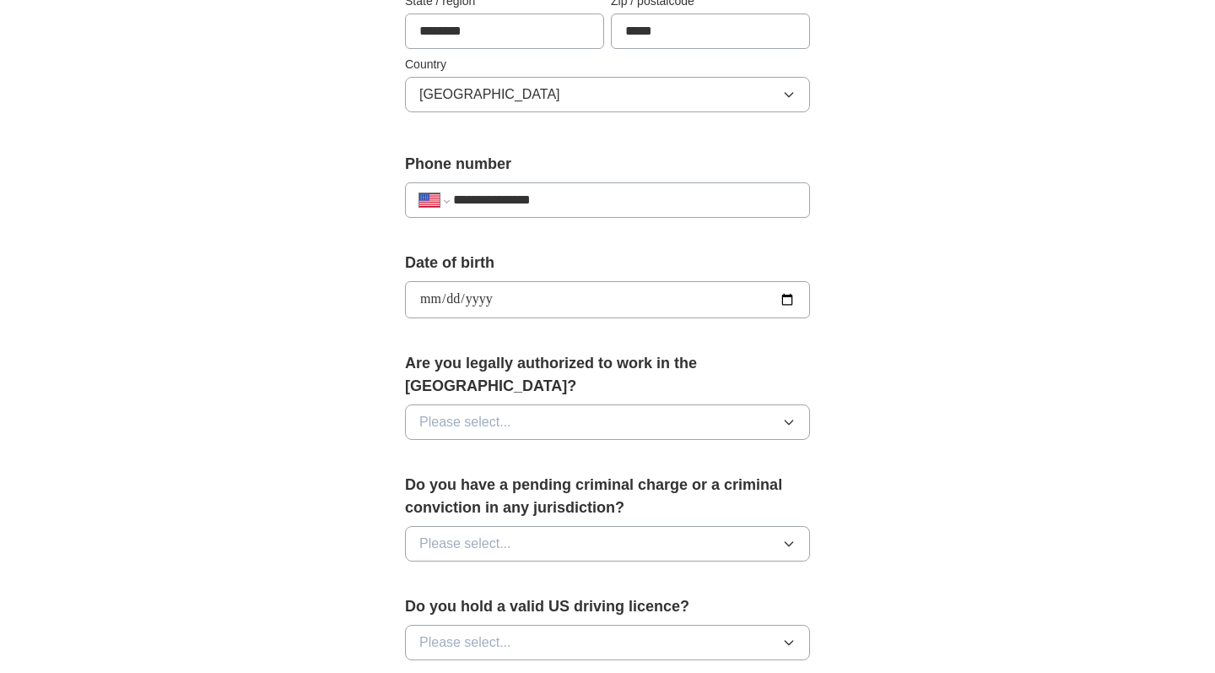
click at [649, 410] on button "Please select..." at bounding box center [607, 421] width 405 height 35
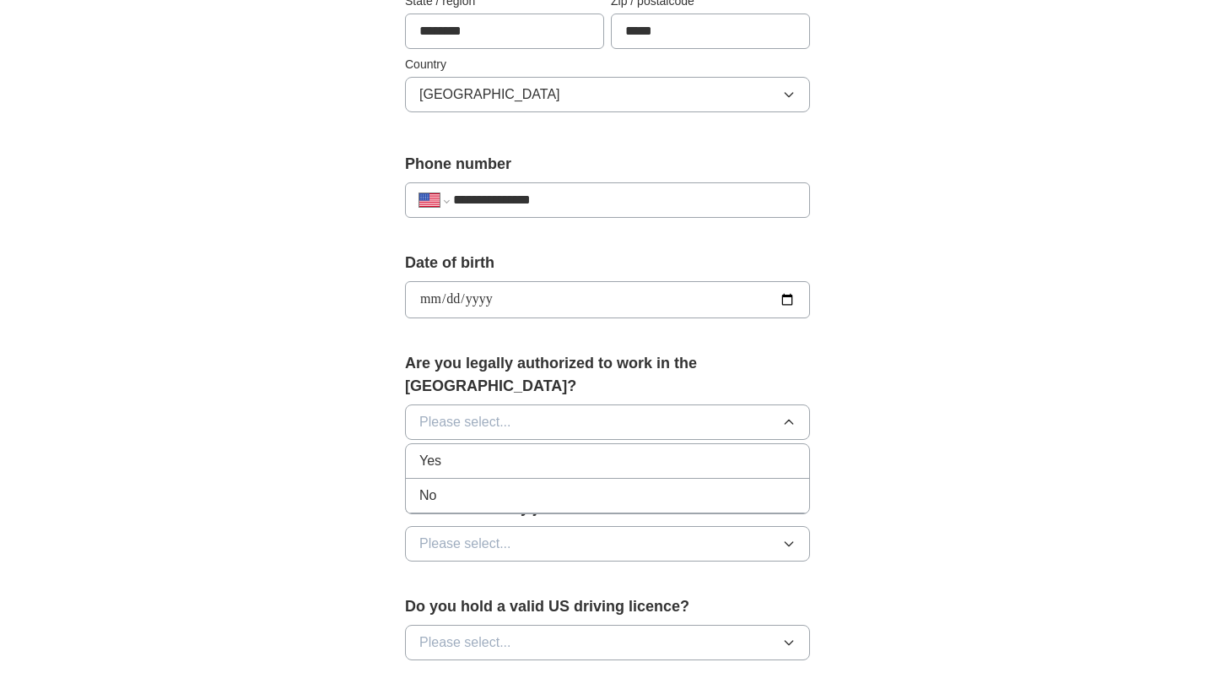
click at [649, 404] on button "Please select..." at bounding box center [607, 421] width 405 height 35
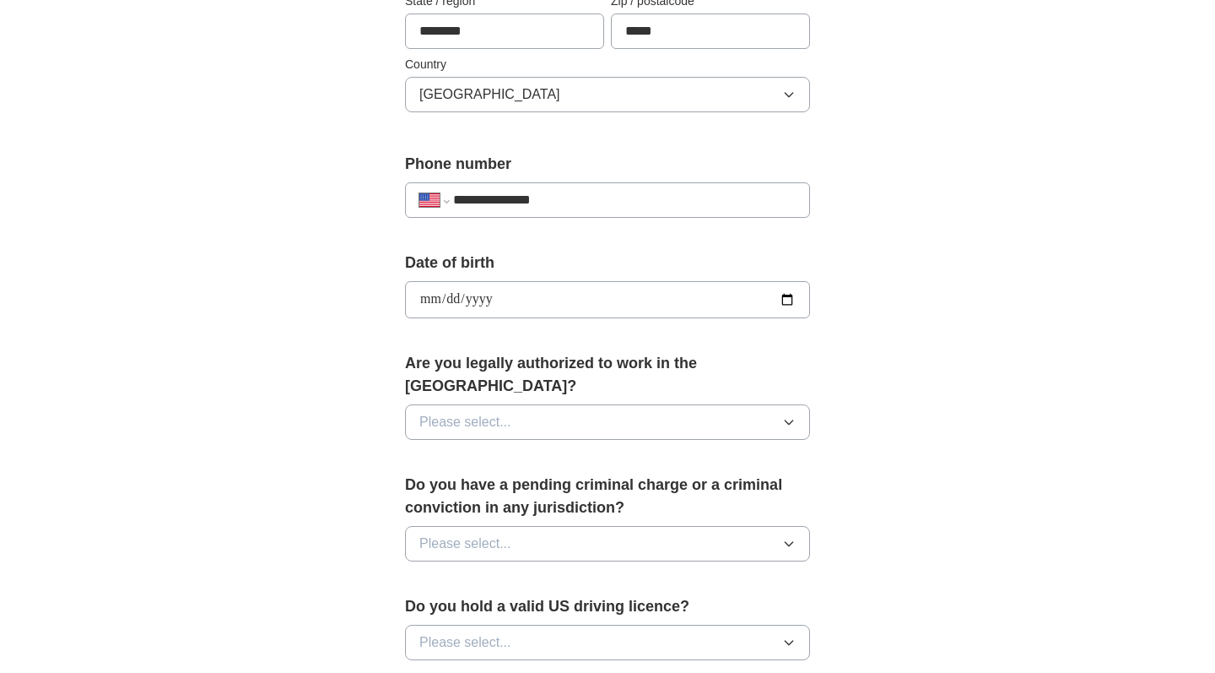
click at [600, 407] on button "Please select..." at bounding box center [607, 421] width 405 height 35
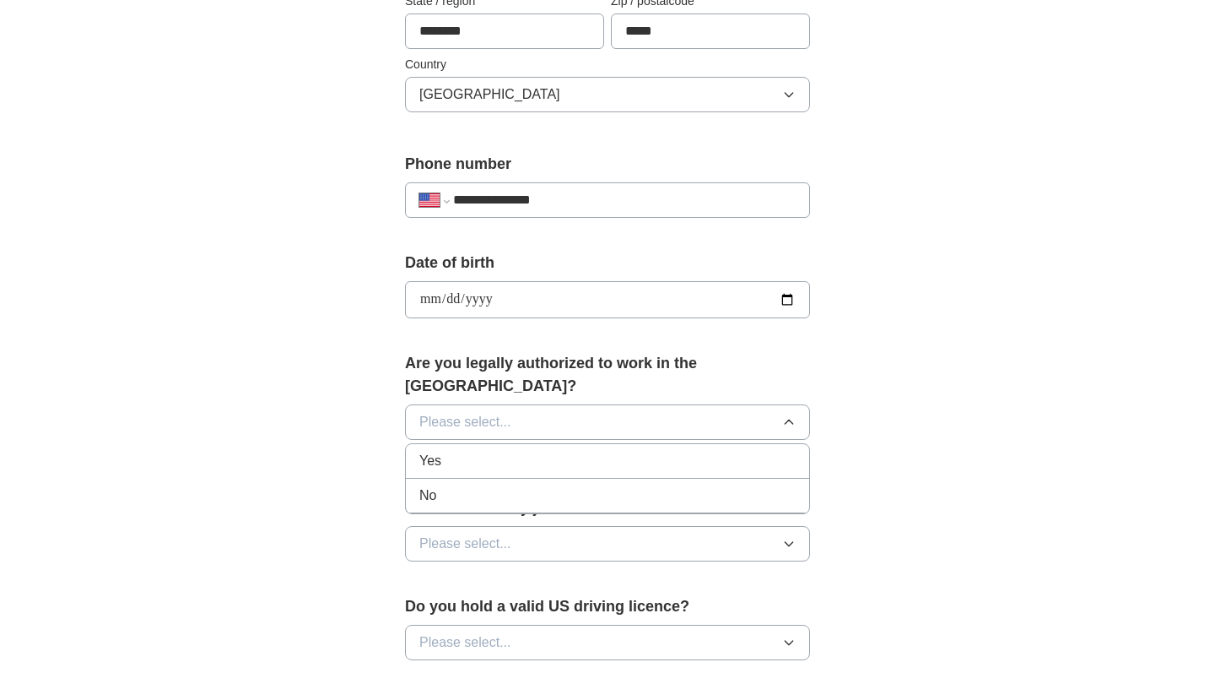
click at [549, 444] on li "Yes" at bounding box center [607, 461] width 403 height 35
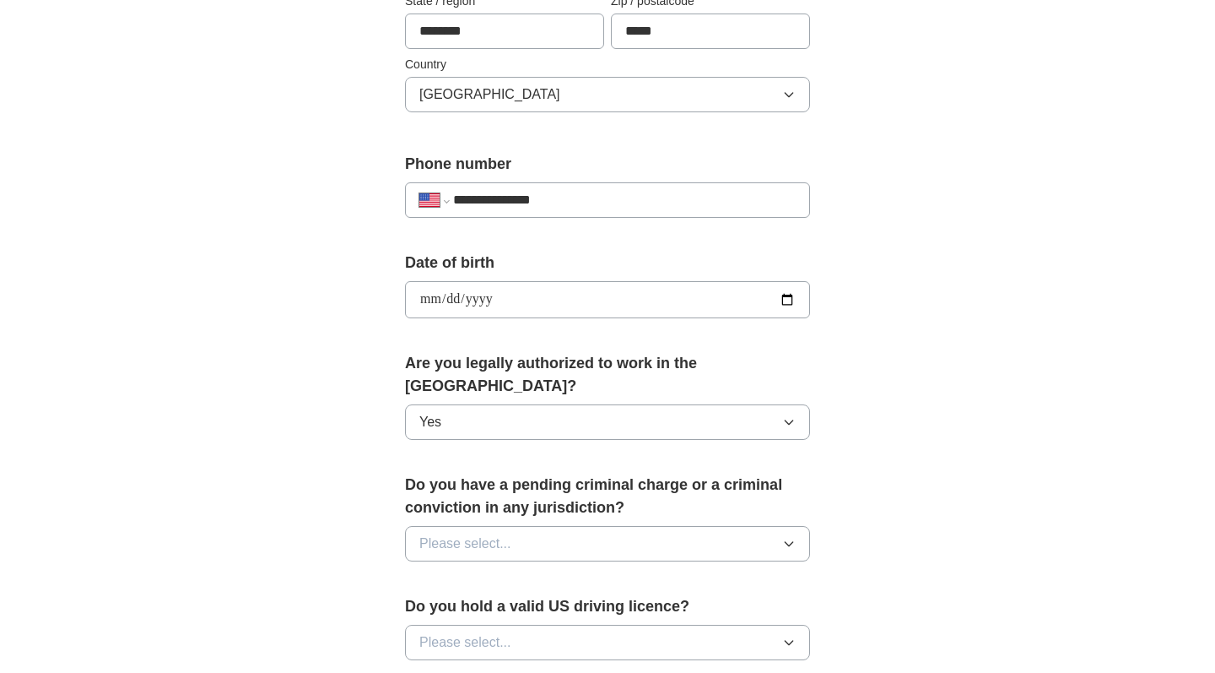
scroll to position [798, 0]
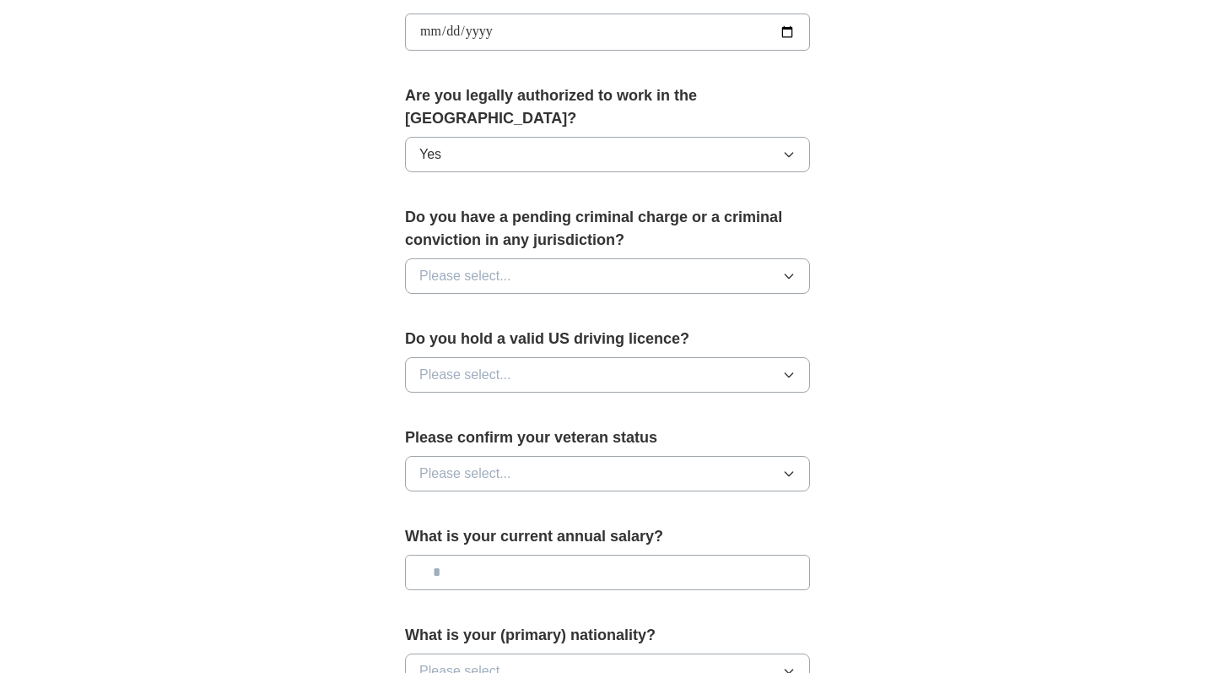
click at [538, 258] on button "Please select..." at bounding box center [607, 275] width 405 height 35
click at [484, 339] on div "No" at bounding box center [607, 349] width 376 height 20
click at [484, 365] on span "Please select..." at bounding box center [465, 375] width 92 height 20
click at [483, 441] on li "No" at bounding box center [607, 448] width 403 height 35
click at [483, 463] on span "Please select..." at bounding box center [465, 473] width 92 height 20
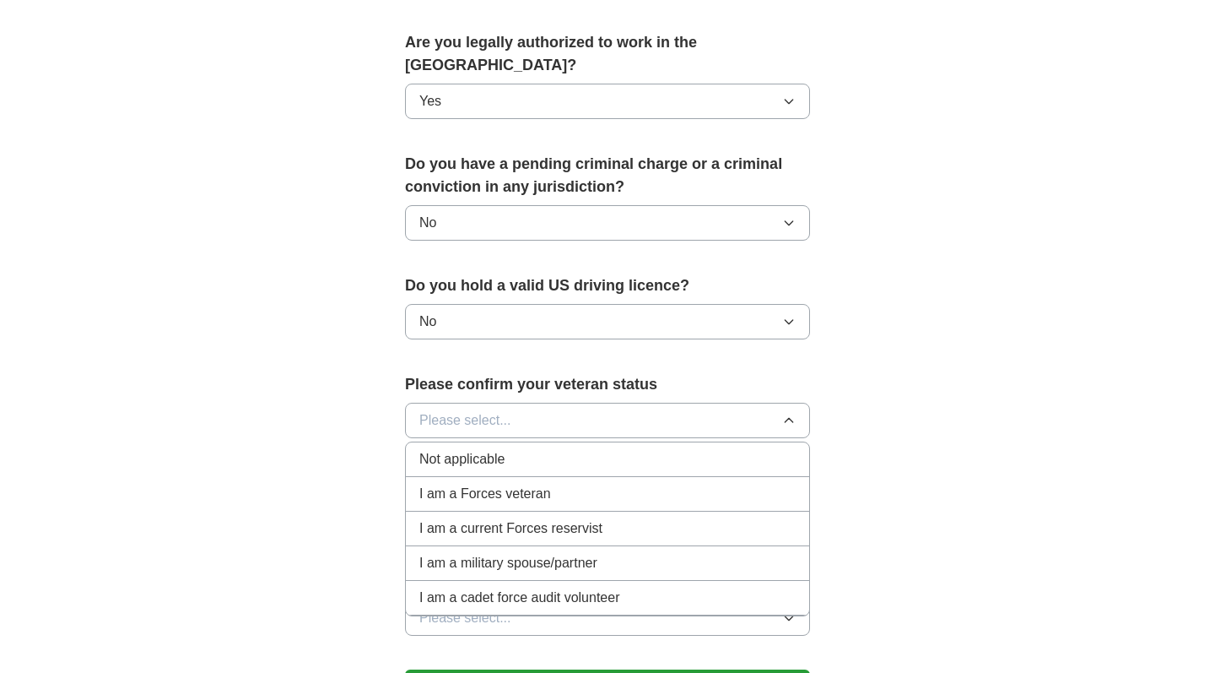
scroll to position [857, 0]
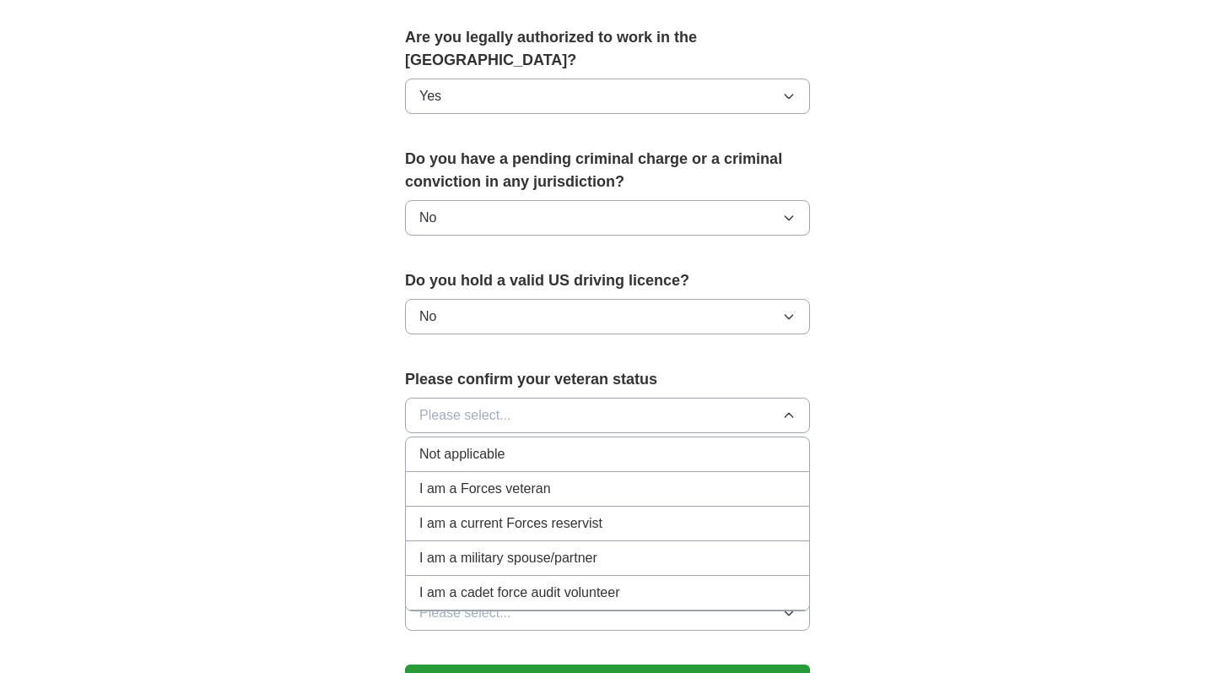
click at [531, 444] on div "Not applicable" at bounding box center [607, 454] width 376 height 20
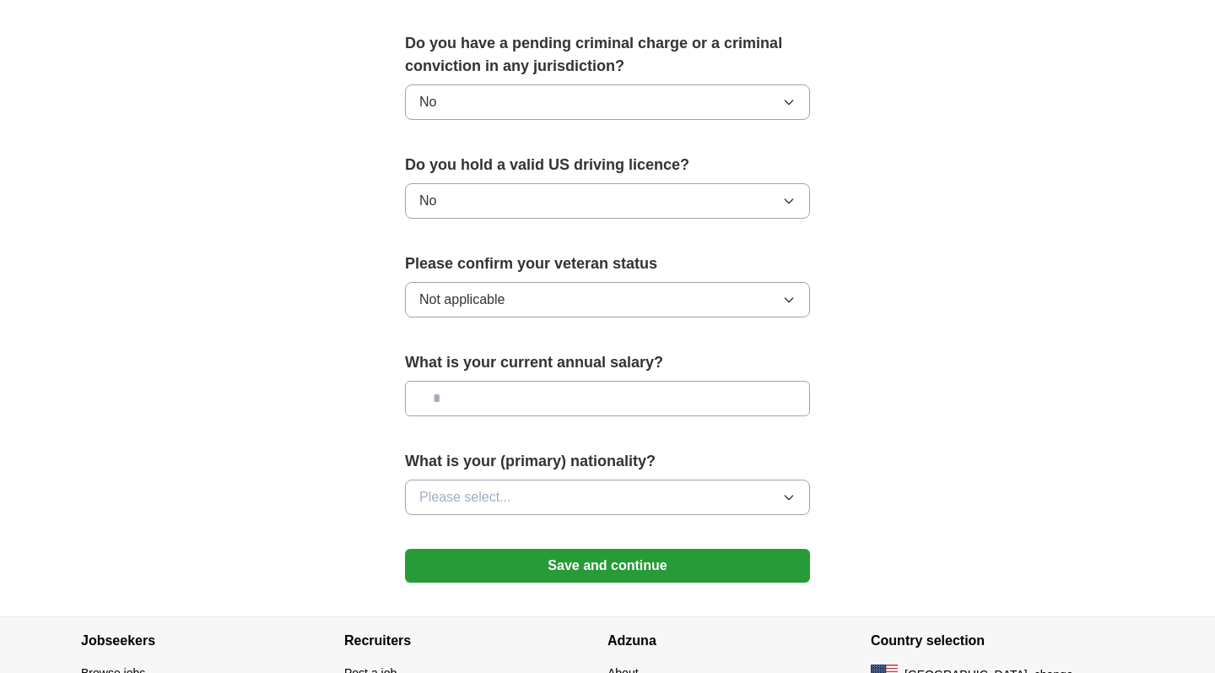
scroll to position [973, 0]
click at [533, 397] on div "What is your current annual salary?" at bounding box center [607, 389] width 405 height 78
click at [533, 393] on input "text" at bounding box center [607, 397] width 405 height 35
type input "**"
click at [528, 479] on button "Please select..." at bounding box center [607, 496] width 405 height 35
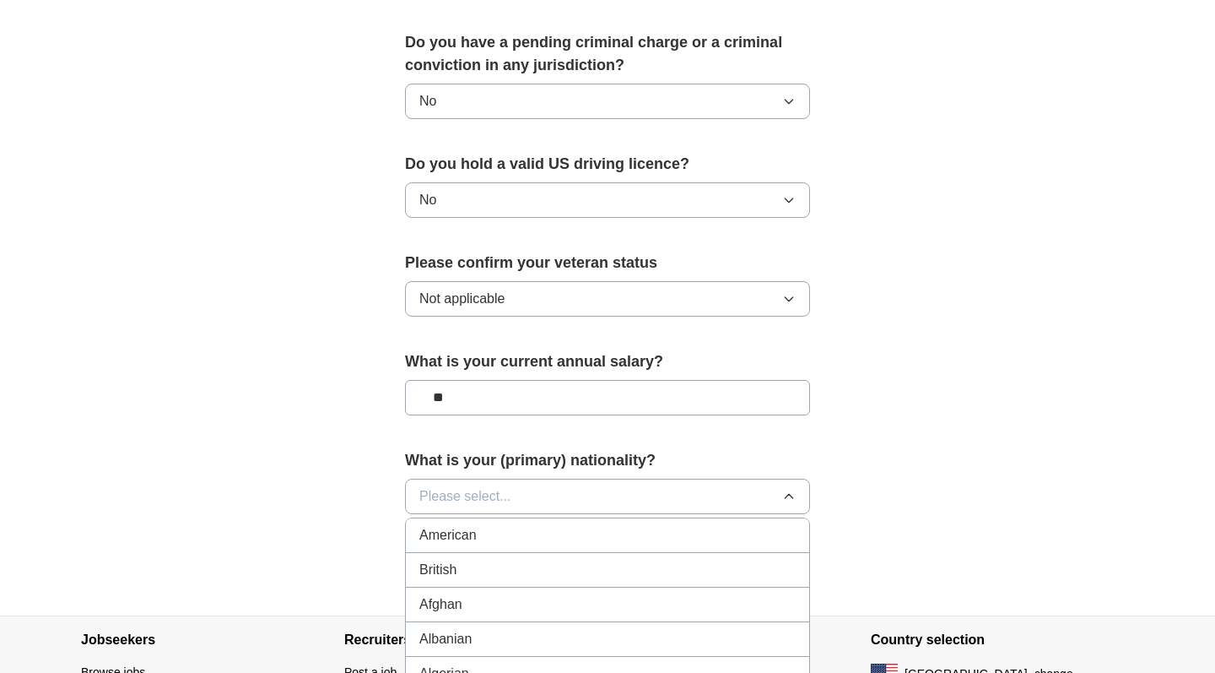
click at [506, 486] on span "Please select..." at bounding box center [465, 496] width 92 height 20
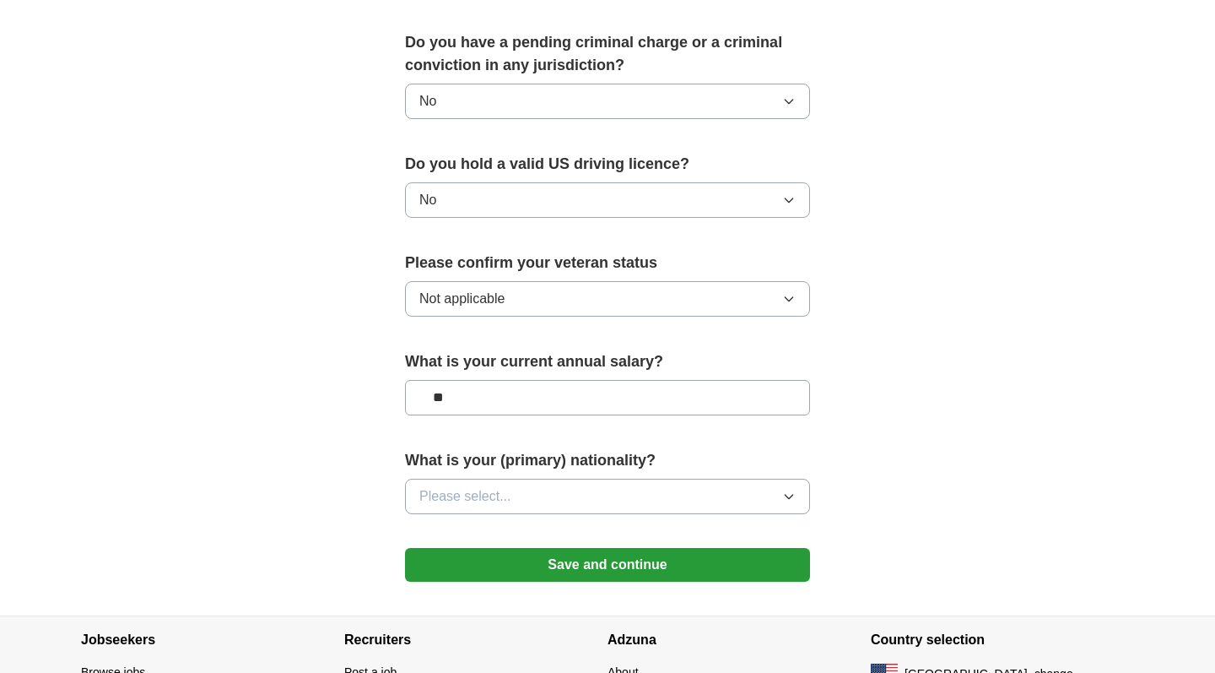
click at [506, 486] on span "Please select..." at bounding box center [465, 496] width 92 height 20
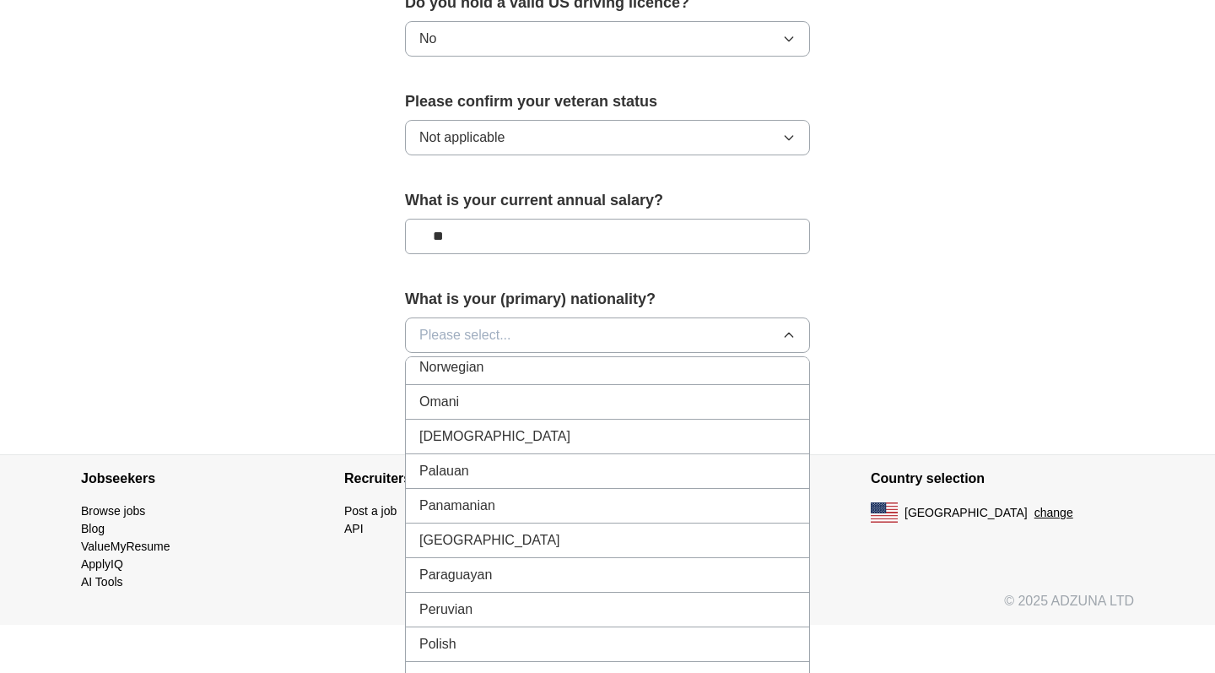
scroll to position [4586, 0]
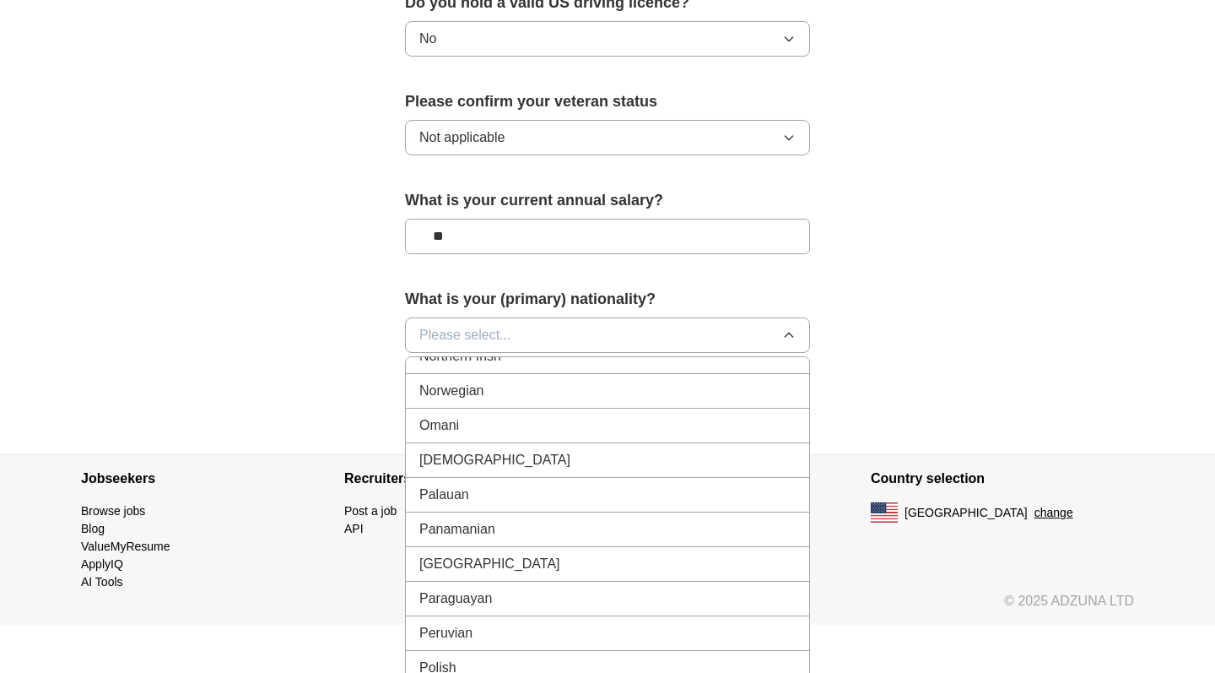
click at [525, 450] on div "Pakistani" at bounding box center [607, 460] width 376 height 20
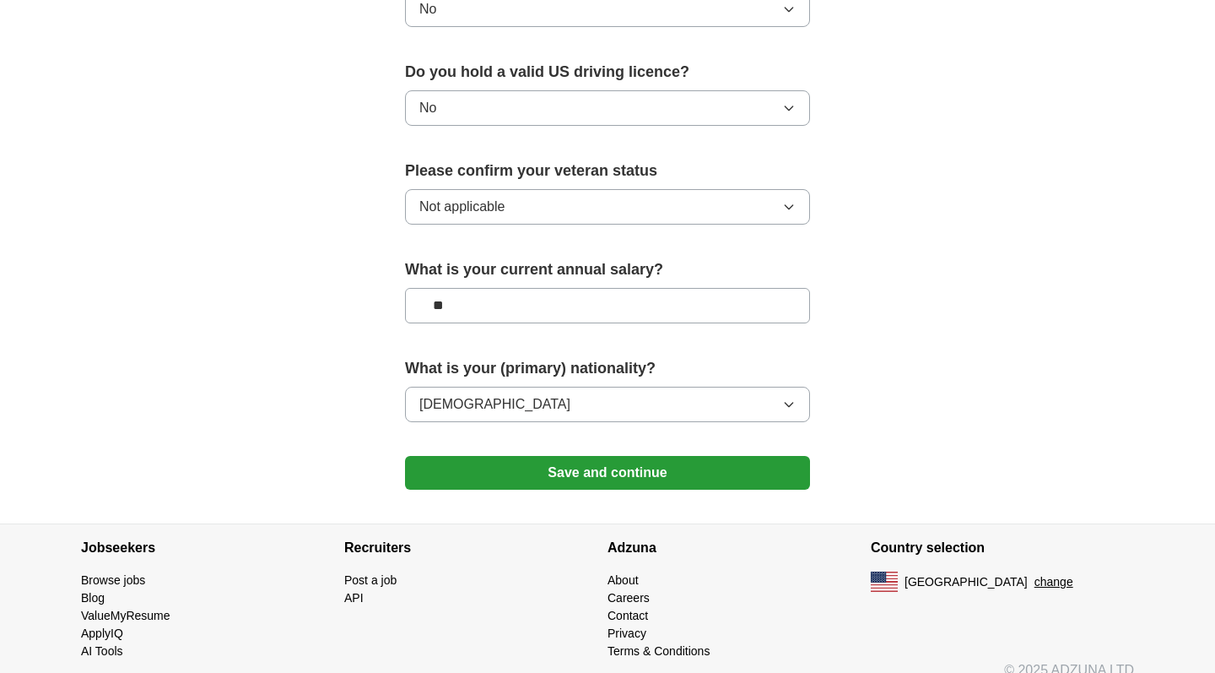
click at [541, 456] on button "Save and continue" at bounding box center [607, 473] width 405 height 34
